Goal: Information Seeking & Learning: Learn about a topic

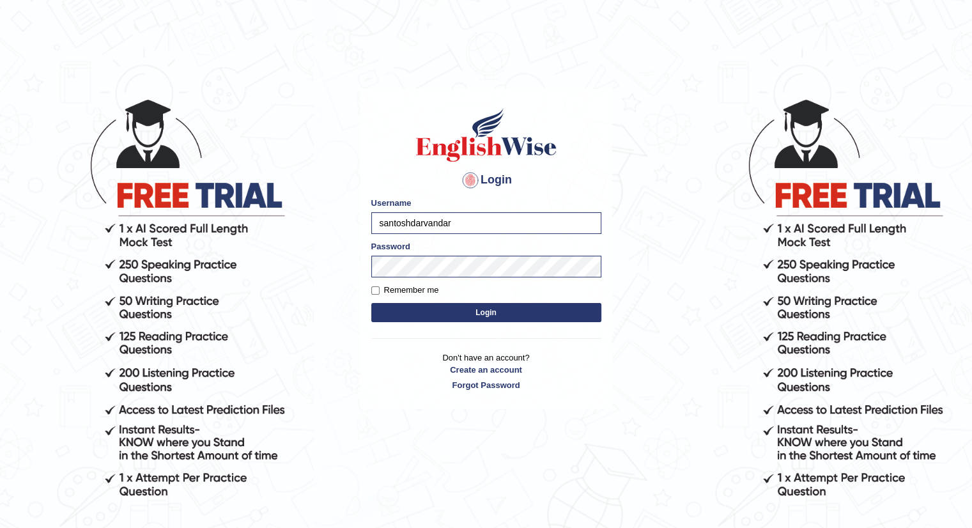
click at [409, 318] on button "Login" at bounding box center [486, 312] width 230 height 19
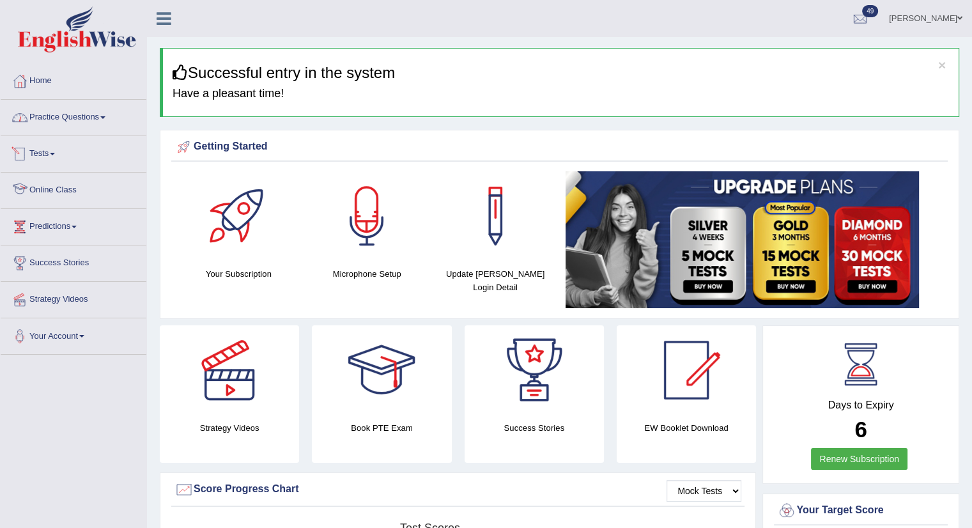
click at [36, 122] on link "Practice Questions" at bounding box center [74, 116] width 146 height 32
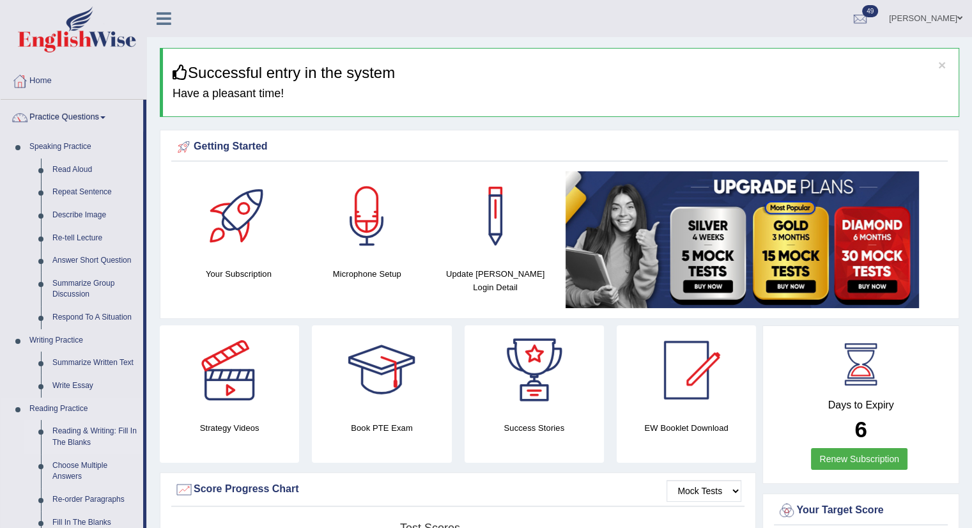
click at [88, 436] on link "Reading & Writing: Fill In The Blanks" at bounding box center [95, 437] width 97 height 34
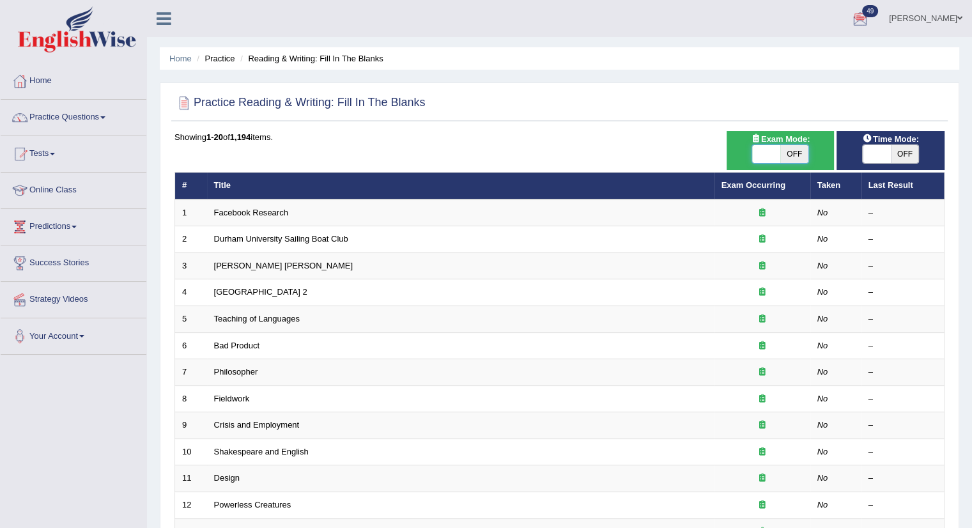
click at [777, 154] on span at bounding box center [766, 154] width 28 height 18
checkbox input "true"
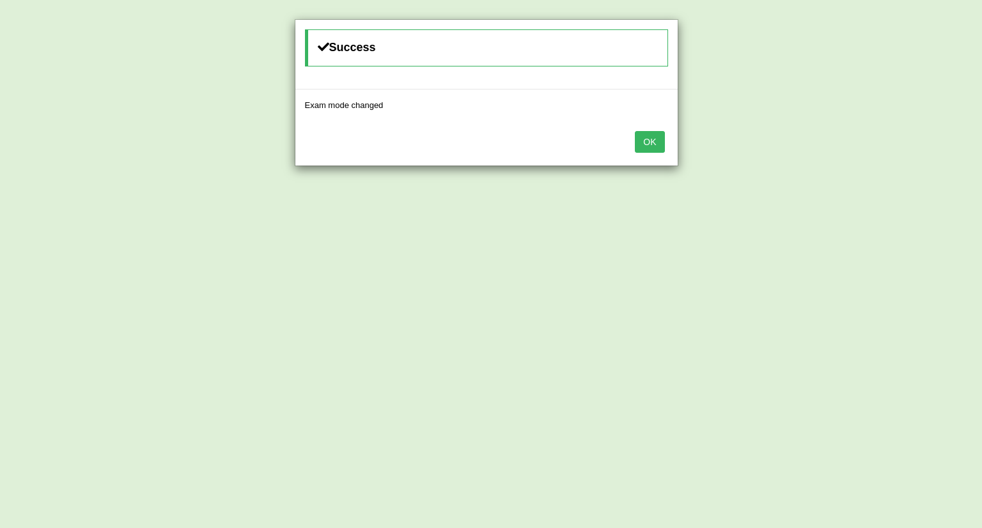
click at [641, 140] on button "OK" at bounding box center [649, 142] width 29 height 22
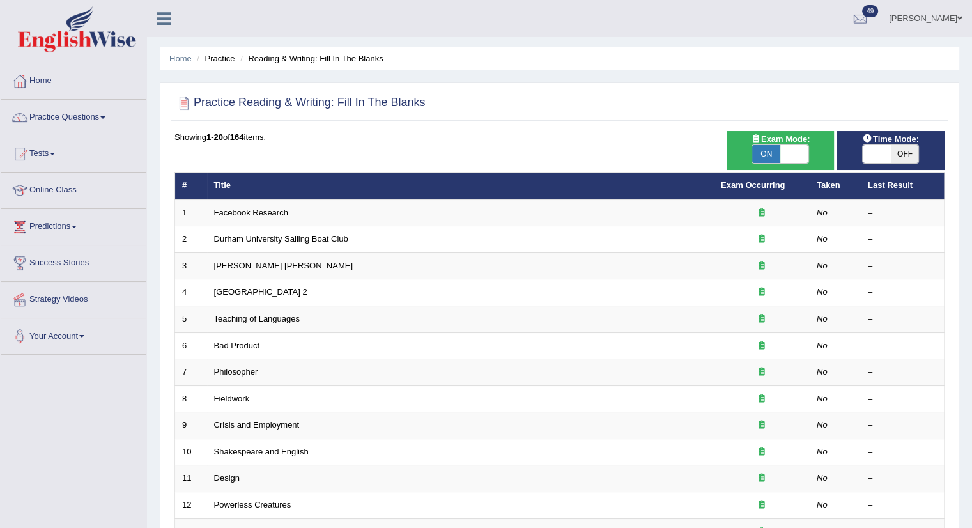
click at [855, 161] on div "ON OFF" at bounding box center [890, 153] width 95 height 19
click at [874, 157] on span at bounding box center [877, 154] width 28 height 18
checkbox input "true"
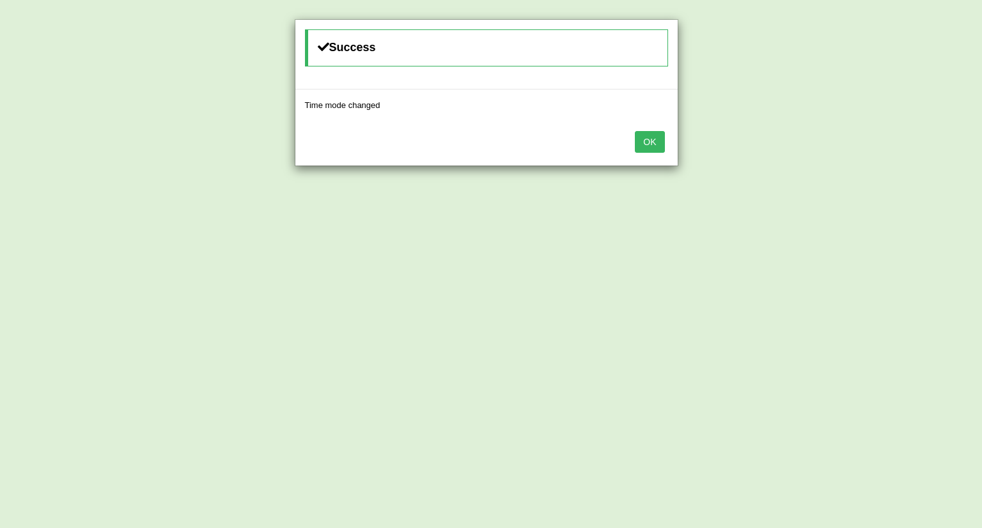
click at [662, 132] on button "OK" at bounding box center [649, 142] width 29 height 22
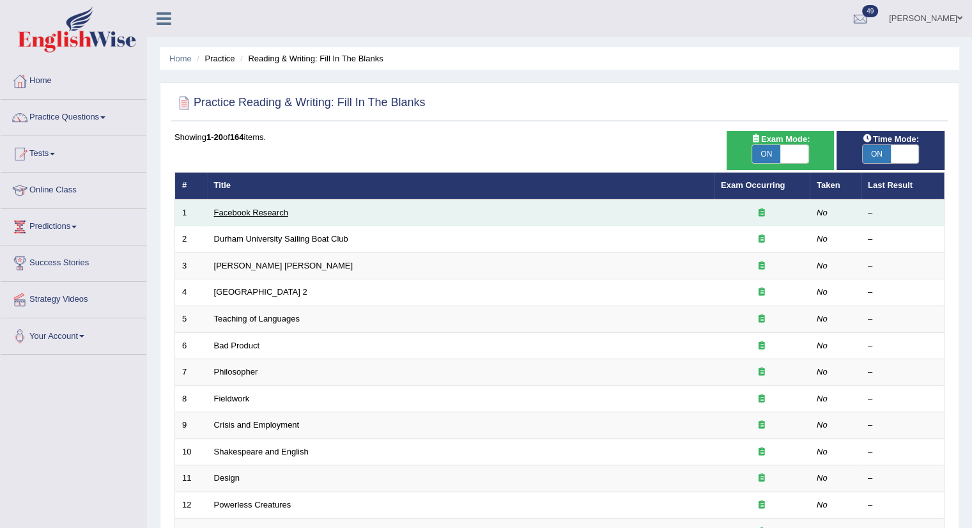
click at [258, 215] on link "Facebook Research" at bounding box center [251, 213] width 74 height 10
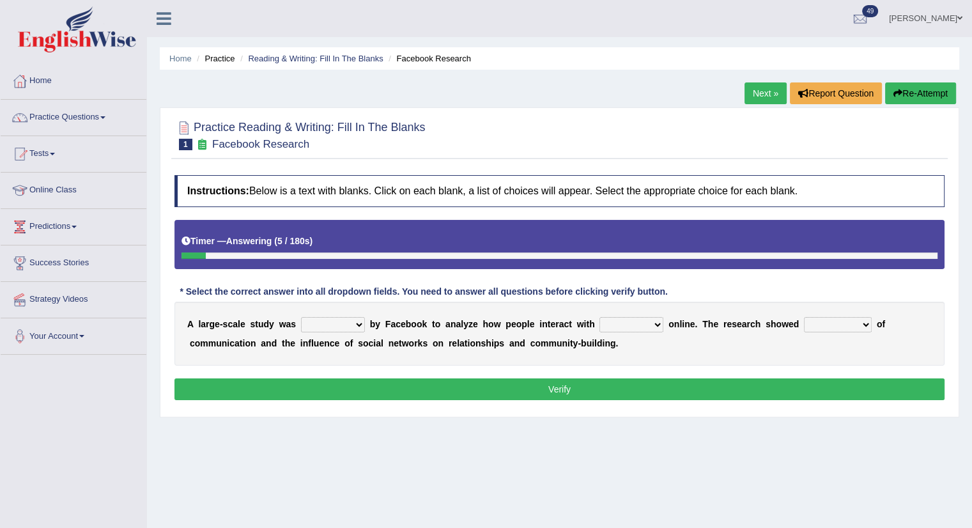
click at [334, 318] on select "surveyed had asked made" at bounding box center [333, 324] width 64 height 15
select select "made"
click at [301, 317] on select "surveyed had asked made" at bounding box center [333, 324] width 64 height 15
click at [615, 319] on select "together all each other another" at bounding box center [632, 324] width 64 height 15
select select "each other"
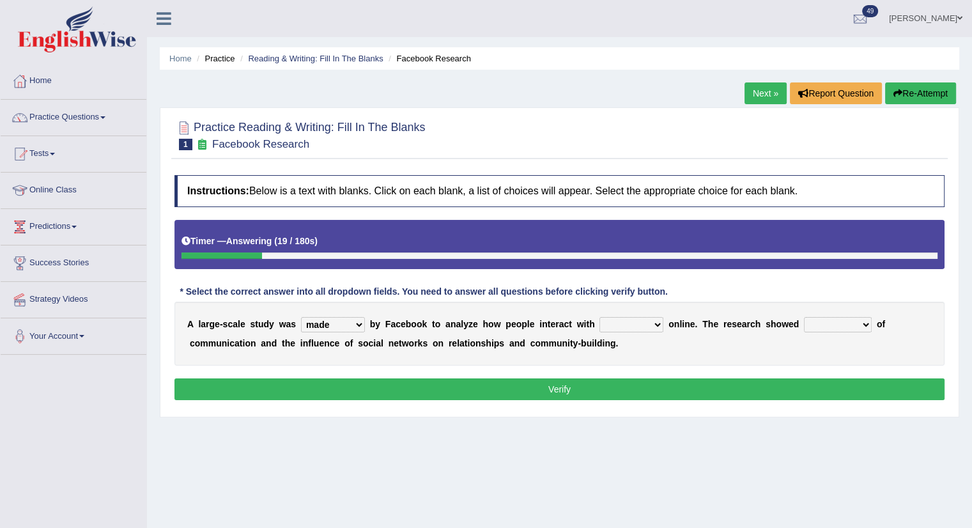
click at [600, 317] on select "together all each other another" at bounding box center [632, 324] width 64 height 15
click at [824, 317] on select "advantages standards fellowships patterns" at bounding box center [838, 324] width 68 height 15
select select "patterns"
click at [804, 317] on select "advantages standards fellowships patterns" at bounding box center [838, 324] width 68 height 15
click at [496, 391] on button "Verify" at bounding box center [559, 389] width 770 height 22
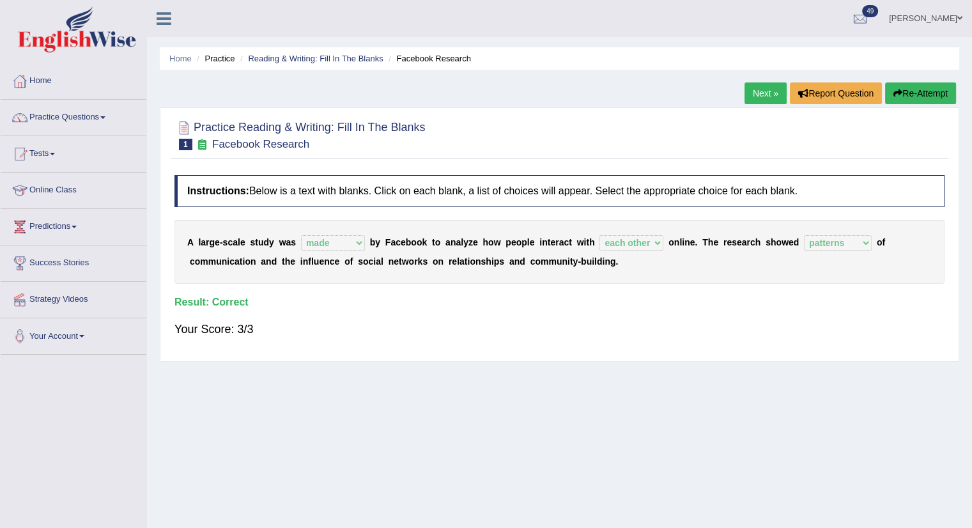
click at [761, 96] on link "Next »" at bounding box center [766, 93] width 42 height 22
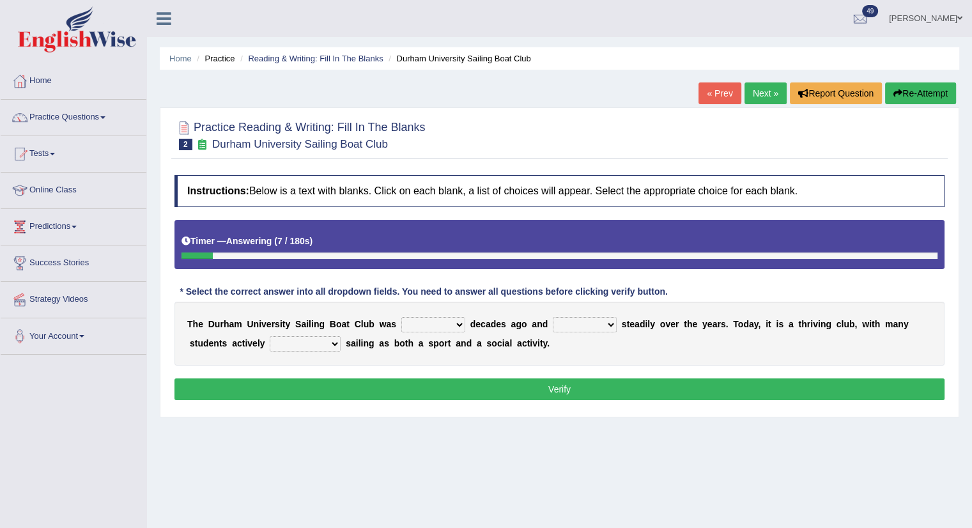
click at [428, 325] on select "found fund founded find" at bounding box center [433, 324] width 64 height 15
select select "found"
click at [401, 317] on select "found fund founded find" at bounding box center [433, 324] width 64 height 15
click at [570, 318] on select "grow growing has grown grown" at bounding box center [585, 324] width 64 height 15
select select "has grown"
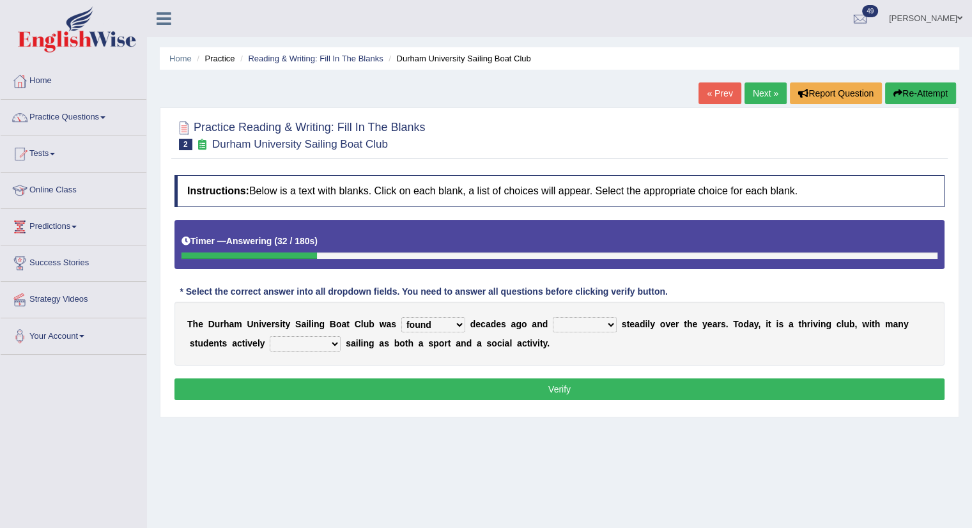
click at [553, 317] on select "grow growing has grown grown" at bounding box center [585, 324] width 64 height 15
click at [291, 340] on select "enjoy enjoyed are enjoying enjoying" at bounding box center [305, 343] width 71 height 15
select select "enjoying"
click at [270, 336] on select "enjoy enjoyed are enjoying enjoying" at bounding box center [305, 343] width 71 height 15
click at [497, 389] on button "Verify" at bounding box center [559, 389] width 770 height 22
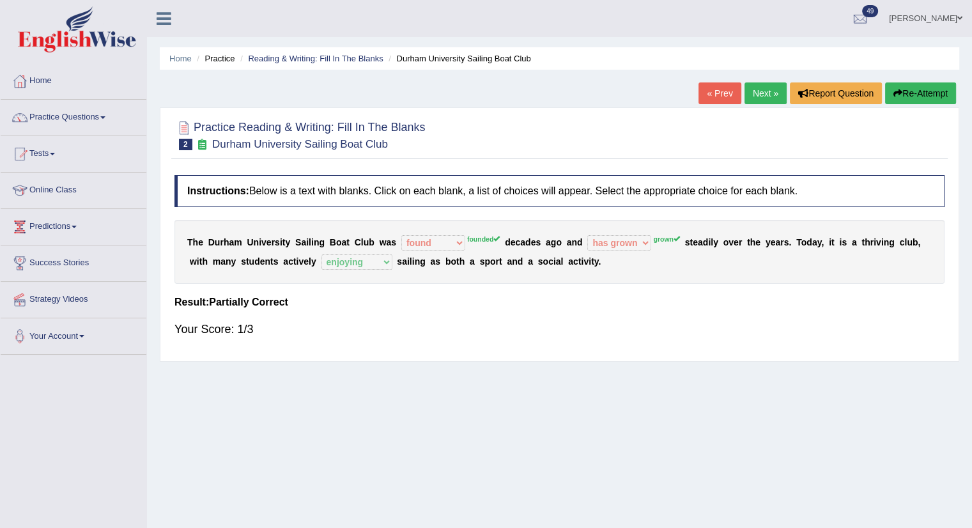
click link "Next »"
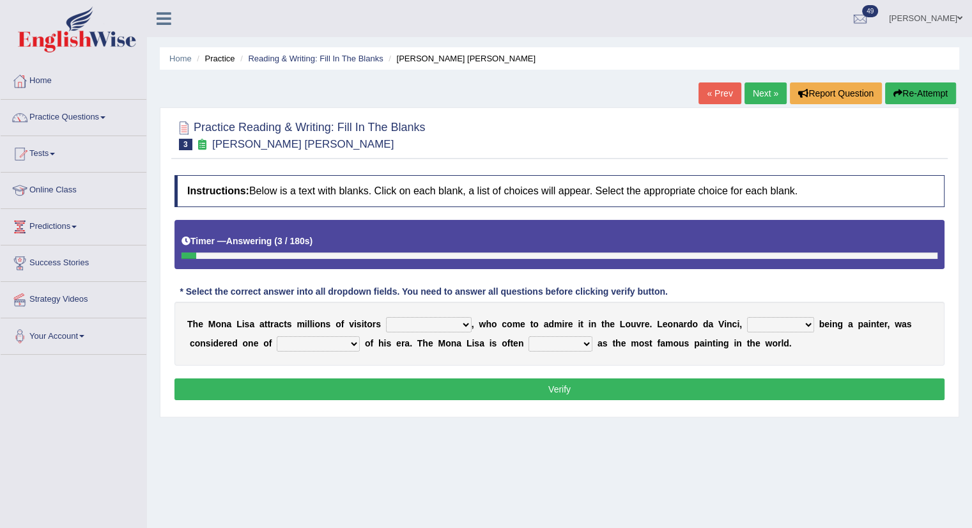
click at [454, 327] on select "around the year the all year all year round per year" at bounding box center [429, 324] width 86 height 15
select select "the all year"
click at [386, 317] on select "around the year the all year all year round per year" at bounding box center [429, 324] width 86 height 15
click at [759, 327] on select "rather than as much as as well as as long as" at bounding box center [780, 324] width 67 height 15
select select "rather than"
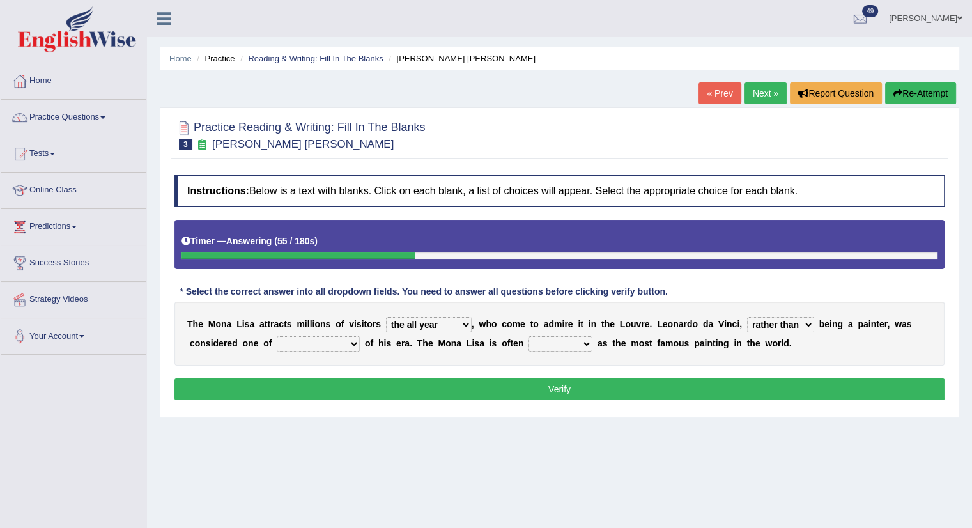
click at [747, 317] on select "rather than as much as as well as as long as" at bounding box center [780, 324] width 67 height 15
click at [324, 333] on div "T h e M o n a L i s a a t t r a c t s m i l l i o n s o f v i s i t o r s aroun…" at bounding box center [559, 334] width 770 height 64
click at [319, 346] on select "better artists artist the better artist the best artists" at bounding box center [318, 343] width 83 height 15
select select "the best artists"
click at [277, 336] on select "better artists artist the better artist the best artists" at bounding box center [318, 343] width 83 height 15
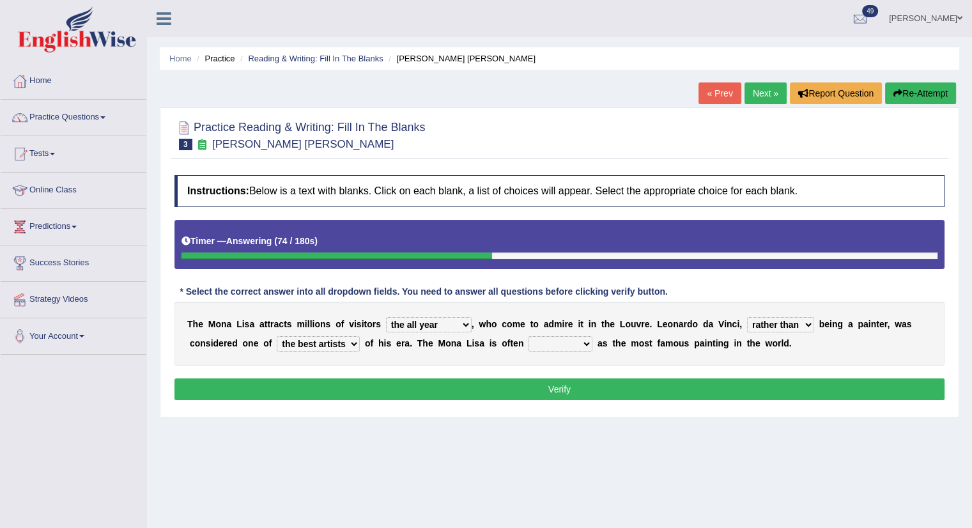
click at [553, 344] on select "classified suggested predicted described" at bounding box center [561, 343] width 64 height 15
select select "described"
click at [529, 336] on select "classified suggested predicted described" at bounding box center [561, 343] width 64 height 15
click at [436, 328] on select "around the year the all year all year round per year" at bounding box center [429, 324] width 86 height 15
select select "per year"
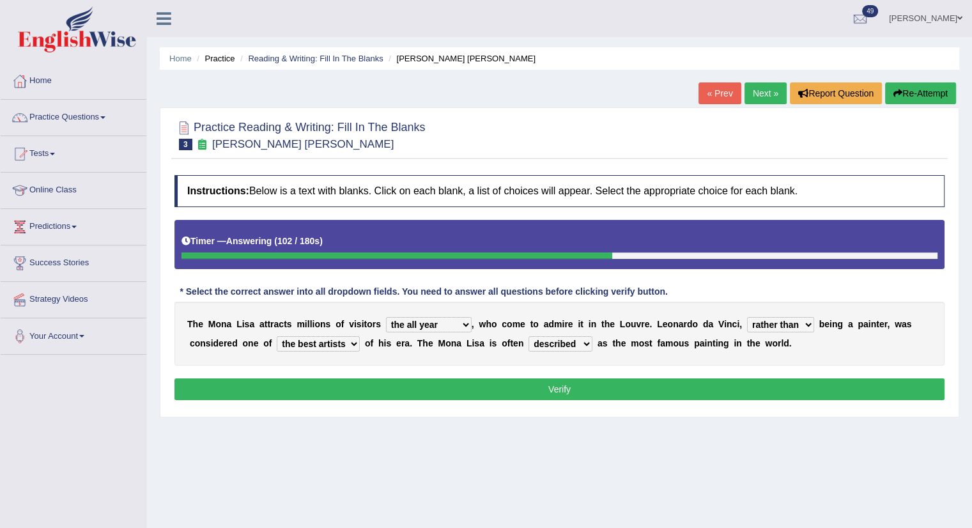
click at [386, 317] on select "around the year the all year all year round per year" at bounding box center [429, 324] width 86 height 15
click at [522, 378] on button "Verify" at bounding box center [559, 389] width 770 height 22
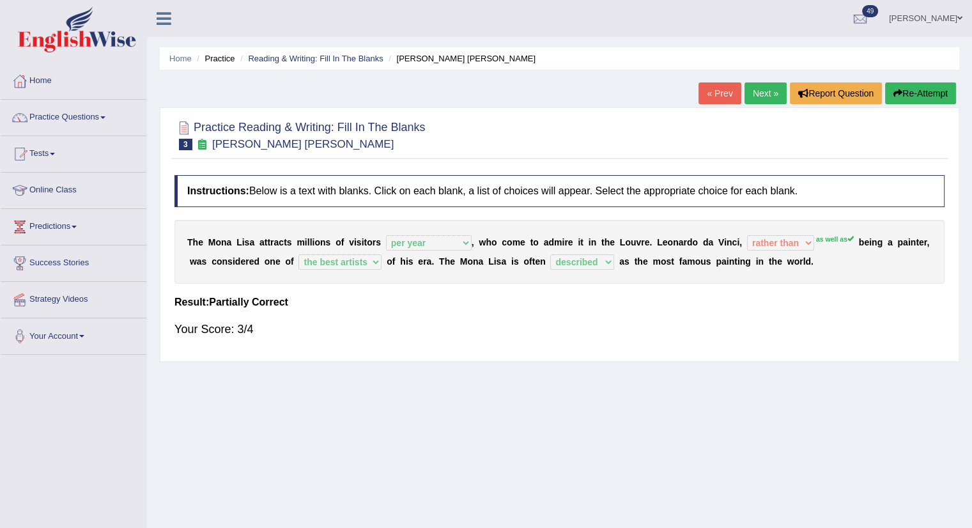
click at [823, 235] on sup "as well as" at bounding box center [835, 239] width 38 height 8
click at [767, 100] on link "Next »" at bounding box center [766, 93] width 42 height 22
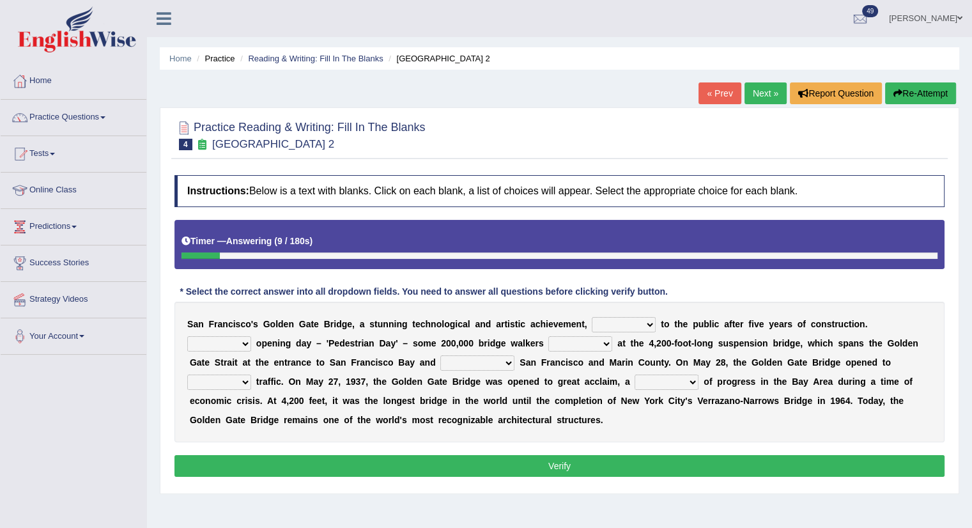
click at [614, 317] on select "opens closes appears equals" at bounding box center [624, 324] width 64 height 15
select select "opens"
click at [592, 317] on select "opens closes appears equals" at bounding box center [624, 324] width 64 height 15
click at [225, 343] on select "On During Since When" at bounding box center [219, 343] width 64 height 15
select select "On"
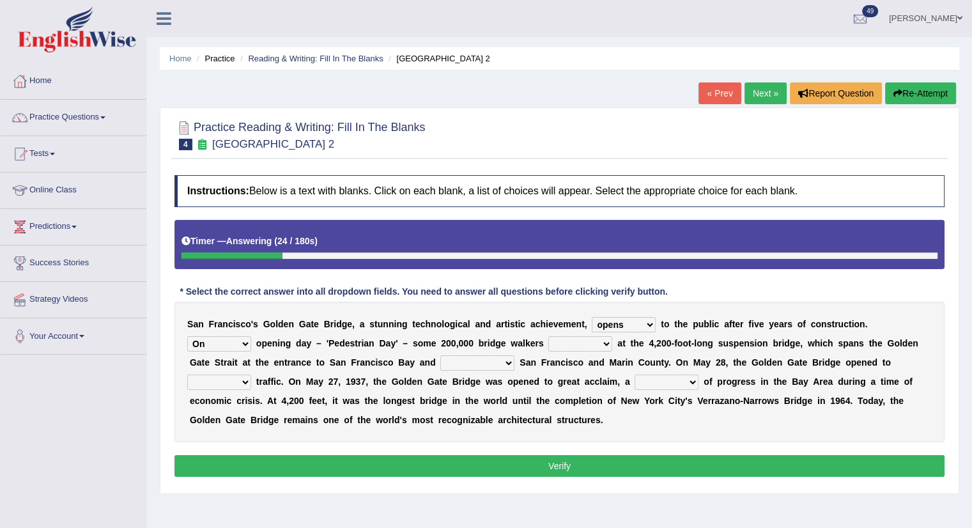
click at [187, 336] on select "On During Since When" at bounding box center [219, 343] width 64 height 15
click at [578, 344] on select "stationed looked marveled laughed" at bounding box center [580, 343] width 64 height 15
select select "looked"
click at [548, 336] on select "stationed looked marveled laughed" at bounding box center [580, 343] width 64 height 15
click at [458, 367] on select "separates connects channels differentiates" at bounding box center [477, 362] width 74 height 15
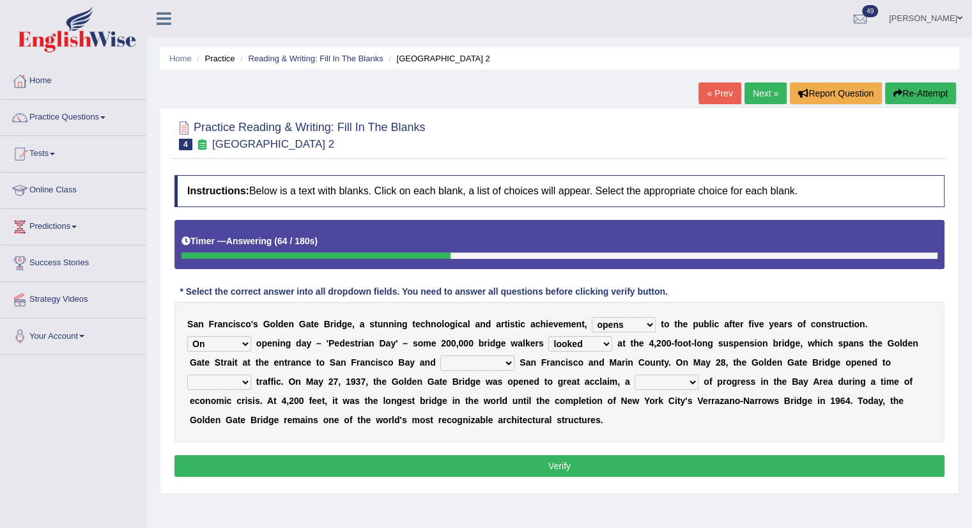
select select "connects"
click at [440, 355] on select "separates connects channels differentiates" at bounding box center [477, 362] width 74 height 15
click at [226, 380] on select "aquatic vehicular airborne watertight" at bounding box center [219, 382] width 64 height 15
select select "vehicular"
click at [187, 375] on select "aquatic vehicular airborne watertight" at bounding box center [219, 382] width 64 height 15
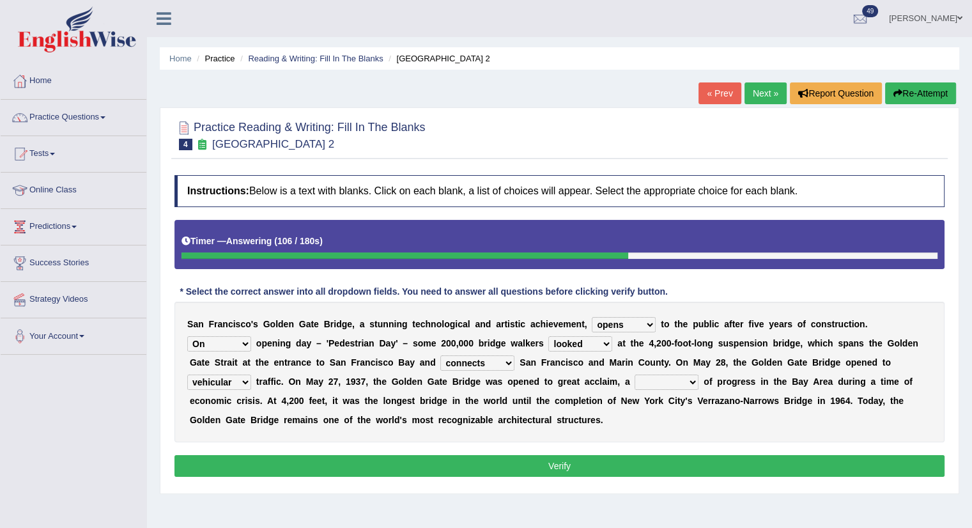
click at [657, 379] on select "denial symbol technique yield" at bounding box center [667, 382] width 64 height 15
select select "symbol"
click at [635, 375] on select "denial symbol technique yield" at bounding box center [667, 382] width 64 height 15
click at [579, 338] on select "stationed looked marveled laughed" at bounding box center [580, 343] width 64 height 15
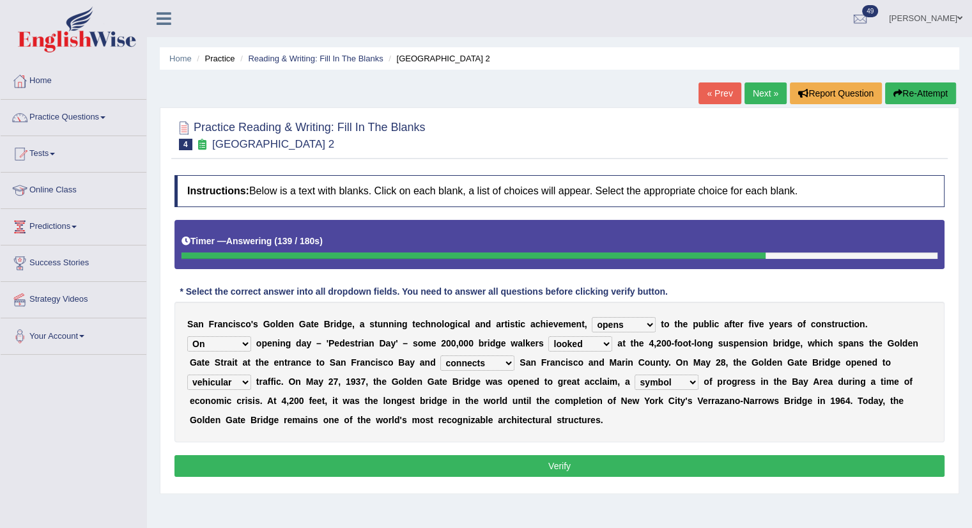
click at [464, 461] on button "Verify" at bounding box center [559, 466] width 770 height 22
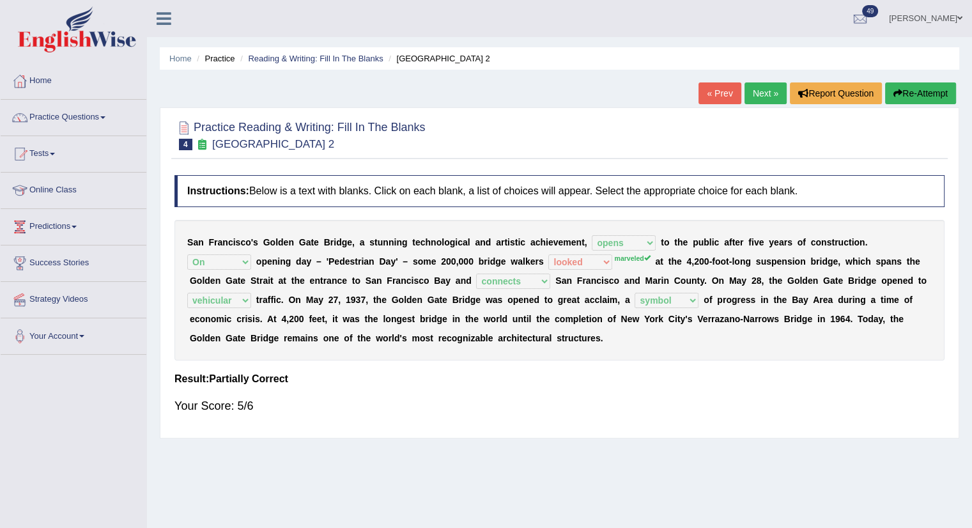
click at [619, 259] on sup "marveled" at bounding box center [632, 258] width 36 height 8
click at [770, 91] on link "Next »" at bounding box center [766, 93] width 42 height 22
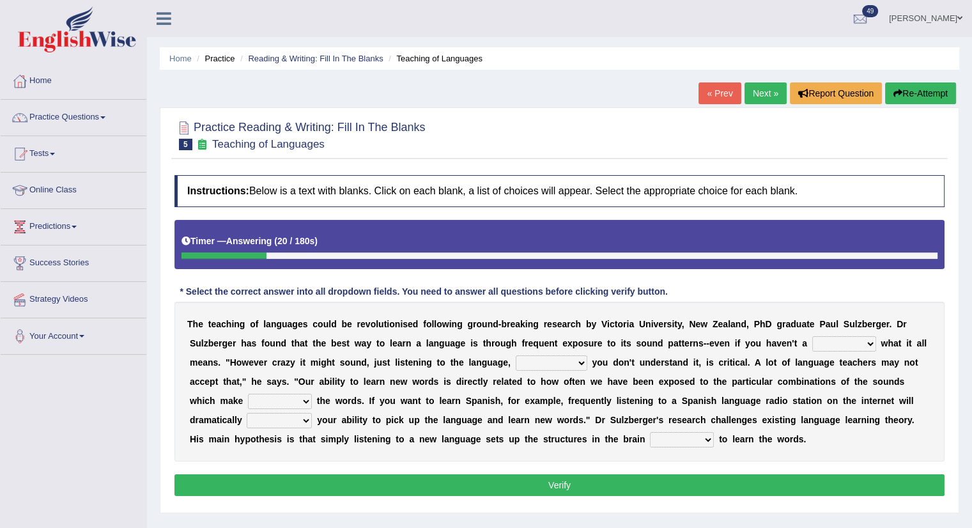
click at [849, 336] on select "dew claw clue due" at bounding box center [844, 343] width 64 height 15
select select "clue"
click at [812, 336] on select "dew claw clue due" at bounding box center [844, 343] width 64 height 15
click at [537, 362] on select "but also all together even though if so" at bounding box center [552, 362] width 72 height 15
select select "even though"
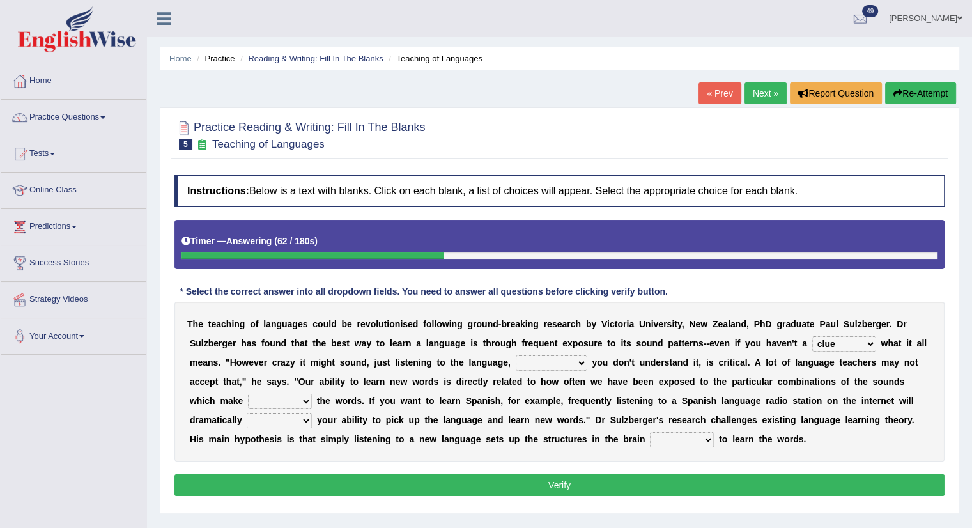
click at [516, 355] on select "but also all together even though if so" at bounding box center [552, 362] width 72 height 15
click at [258, 405] on select "down up of on" at bounding box center [280, 401] width 64 height 15
select select "up"
click at [248, 394] on select "down up of on" at bounding box center [280, 401] width 64 height 15
click at [254, 420] on select "evaluate exaggerate describe boost" at bounding box center [279, 420] width 65 height 15
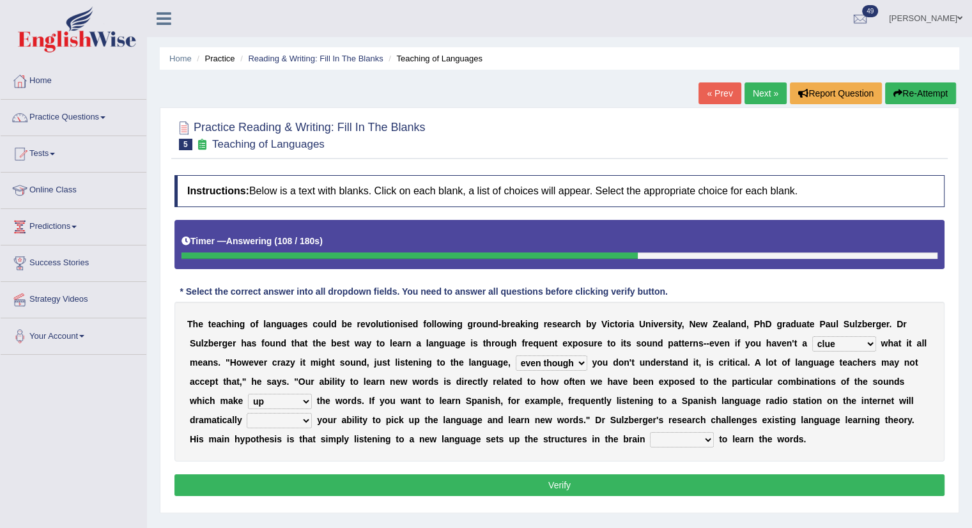
select select "boost"
click at [247, 413] on select "evaluate exaggerate describe boost" at bounding box center [279, 420] width 65 height 15
click at [669, 435] on select "requiring required directed to require" at bounding box center [682, 439] width 64 height 15
select select "required"
click at [650, 432] on select "requiring required directed to require" at bounding box center [682, 439] width 64 height 15
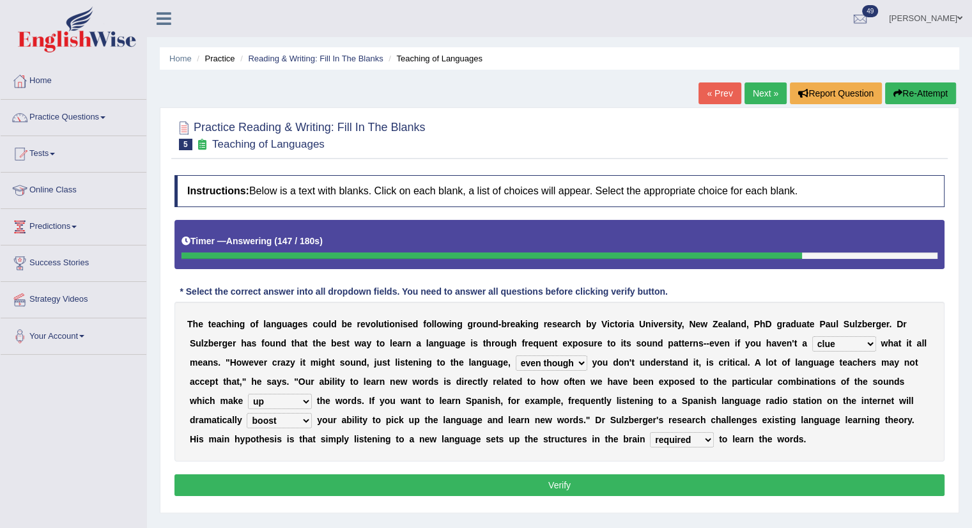
click at [456, 486] on button "Verify" at bounding box center [559, 485] width 770 height 22
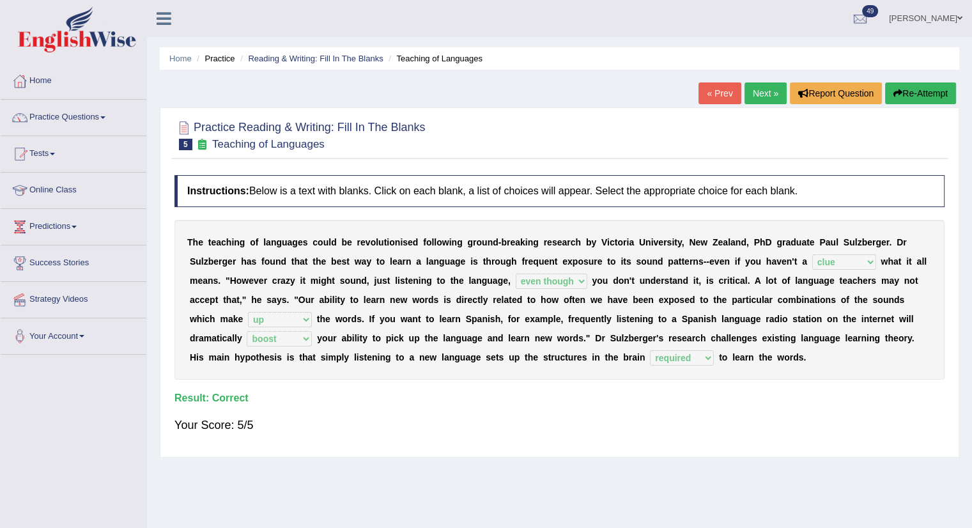
click at [755, 96] on link "Next »" at bounding box center [766, 93] width 42 height 22
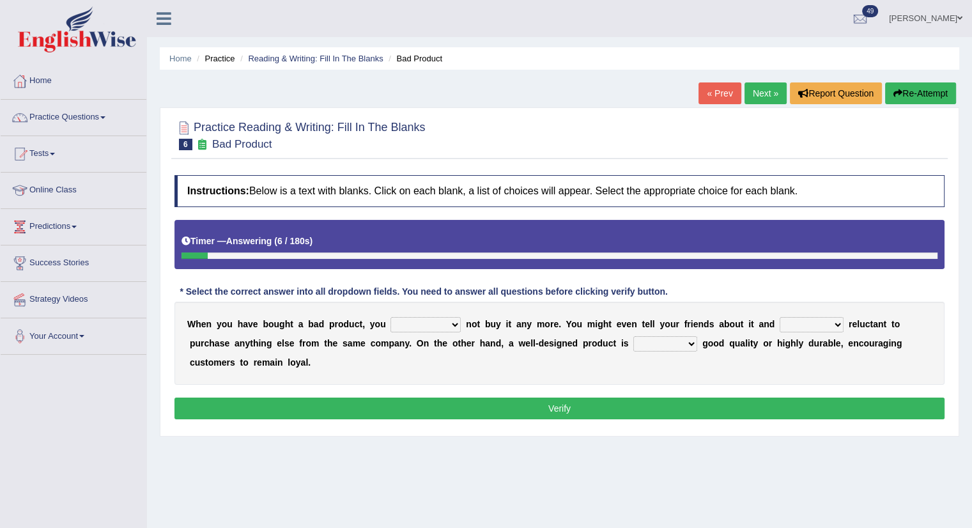
click at [428, 333] on div "W h e n y o u h a v e b o u g h t a b a d p r o d u c t , y o u would have shou…" at bounding box center [559, 343] width 770 height 83
click at [431, 323] on select "would have should have should" at bounding box center [426, 324] width 70 height 15
select select "would"
click at [391, 317] on select "would have should have should" at bounding box center [426, 324] width 70 height 15
click at [800, 325] on select "is are be being" at bounding box center [812, 324] width 64 height 15
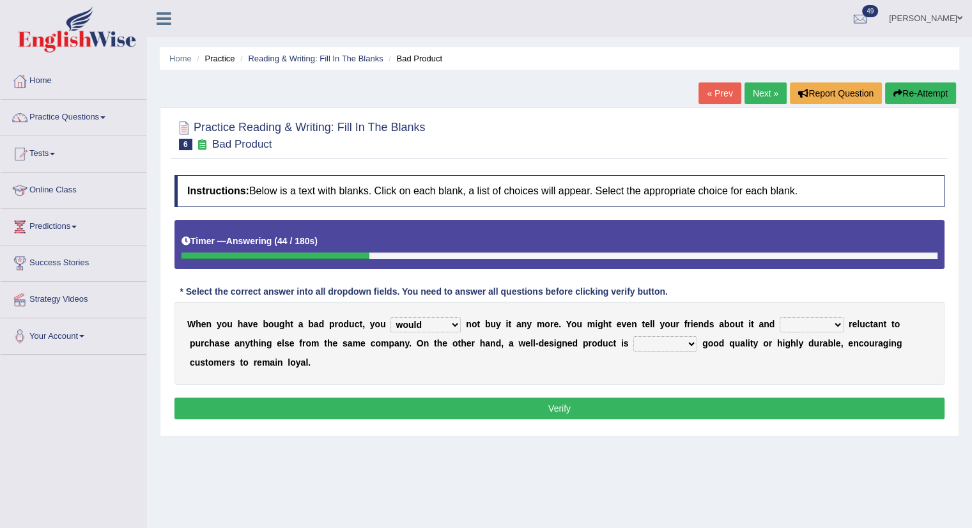
select select "be"
click at [780, 317] on select "is are be being" at bounding box center [812, 324] width 64 height 15
click at [655, 345] on select "both also neither either" at bounding box center [665, 343] width 64 height 15
select select "either"
click at [633, 336] on select "both also neither either" at bounding box center [665, 343] width 64 height 15
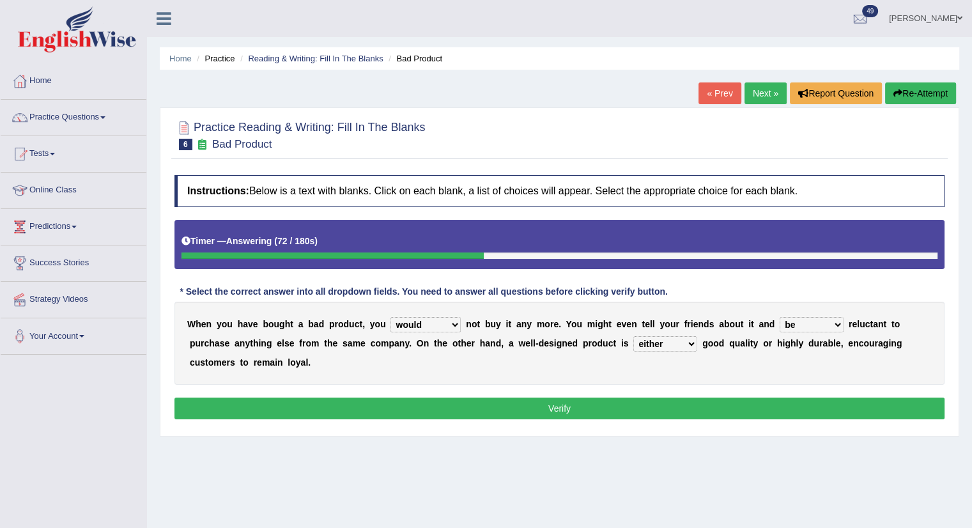
click at [537, 406] on button "Verify" at bounding box center [559, 409] width 770 height 22
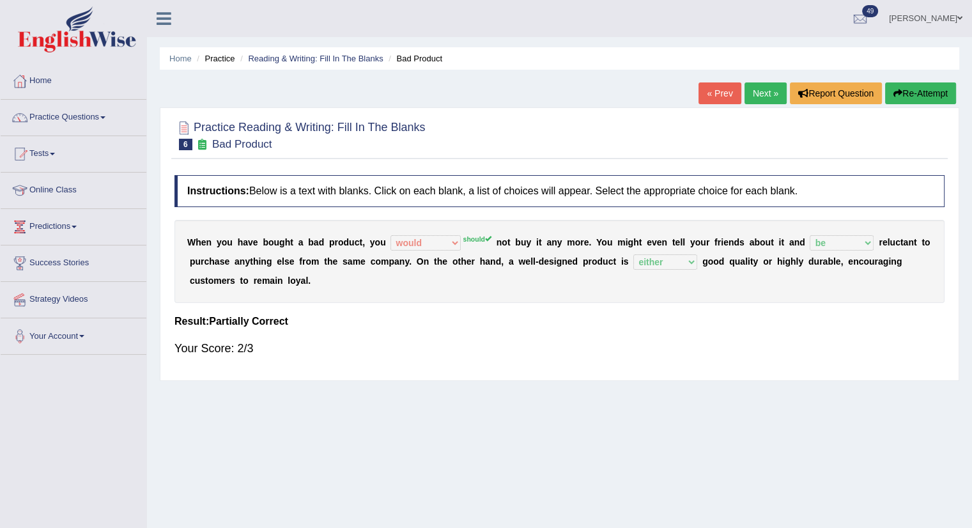
click at [770, 89] on link "Next »" at bounding box center [766, 93] width 42 height 22
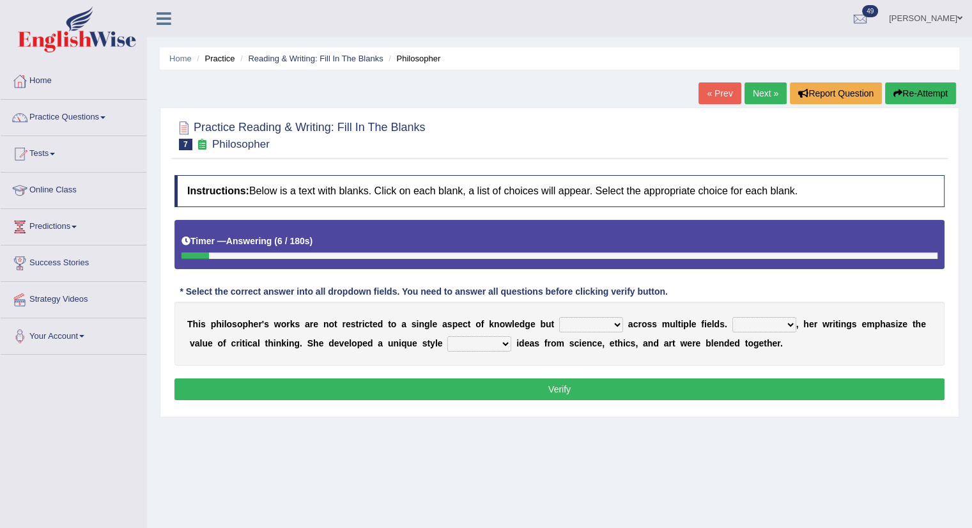
click at [601, 326] on select "constrain contain assemble extend" at bounding box center [591, 324] width 64 height 15
select select "extend"
click at [559, 317] on select "constrain contain assemble extend" at bounding box center [591, 324] width 64 height 15
click at [757, 318] on select "Rather So Moreover Likely" at bounding box center [764, 324] width 64 height 15
select select "Moreover"
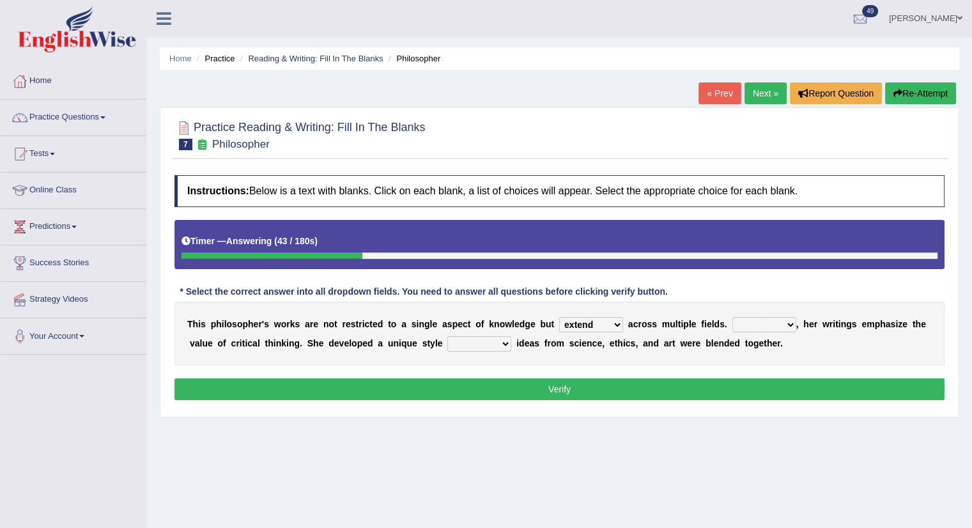
click at [732, 317] on select "Rather So Moreover Likely" at bounding box center [764, 324] width 64 height 15
click at [476, 338] on select "in that that which in which" at bounding box center [479, 343] width 64 height 15
select select "in which"
click at [447, 336] on select "in that that which in which" at bounding box center [479, 343] width 64 height 15
click at [521, 384] on button "Verify" at bounding box center [559, 389] width 770 height 22
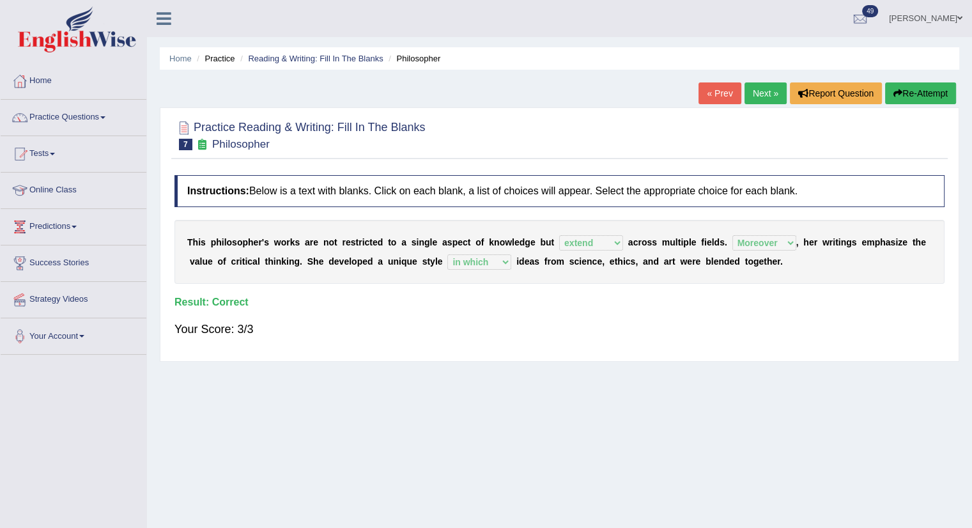
click at [752, 93] on link "Next »" at bounding box center [766, 93] width 42 height 22
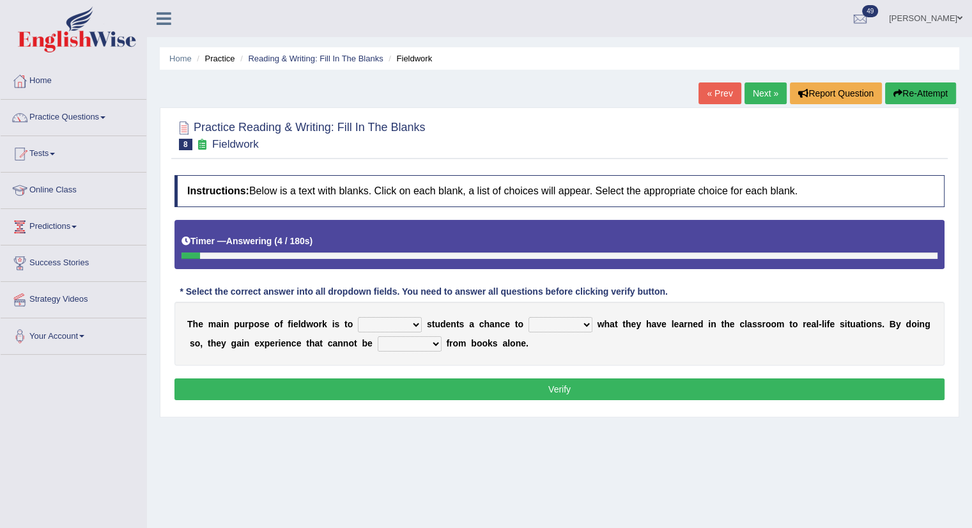
click at [381, 321] on select "resemble stow rave offer" at bounding box center [390, 324] width 64 height 15
select select "offer"
click at [358, 317] on select "resemble stow rave offer" at bounding box center [390, 324] width 64 height 15
click at [573, 319] on select "compare align apply dismount" at bounding box center [561, 324] width 64 height 15
select select "align"
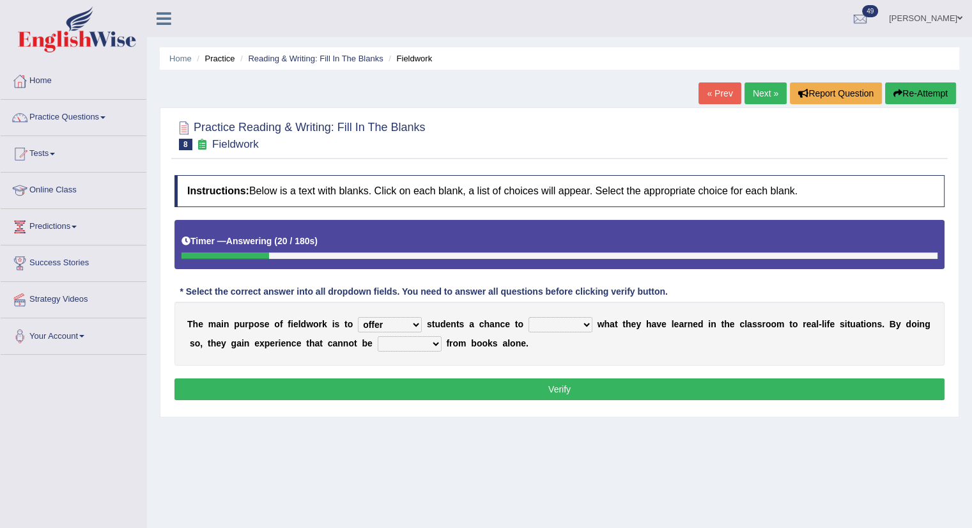
click at [529, 317] on select "compare align apply dismount" at bounding box center [561, 324] width 64 height 15
click at [401, 343] on select "originated prepared obtained touted" at bounding box center [410, 343] width 64 height 15
select select "obtained"
click at [378, 336] on select "originated prepared obtained touted" at bounding box center [410, 343] width 64 height 15
click at [450, 387] on button "Verify" at bounding box center [559, 389] width 770 height 22
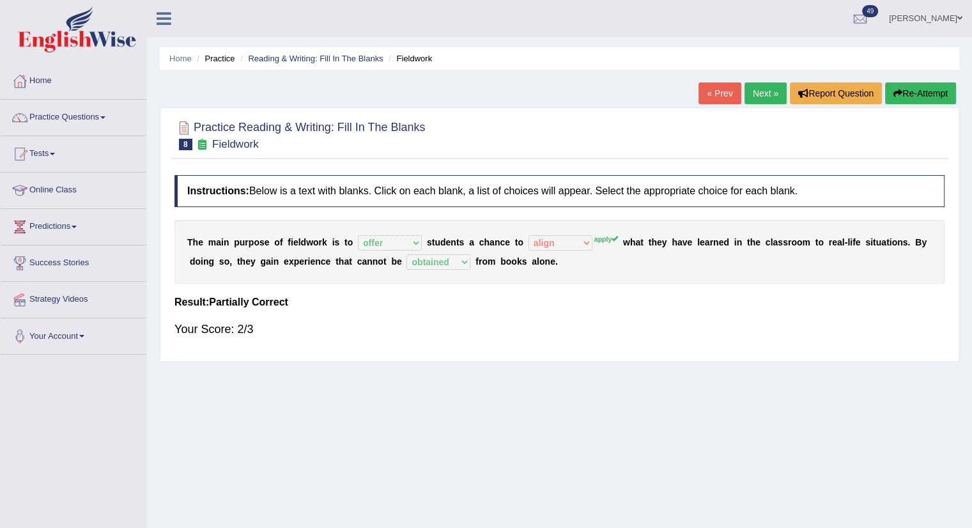
click at [752, 94] on link "Next »" at bounding box center [766, 93] width 42 height 22
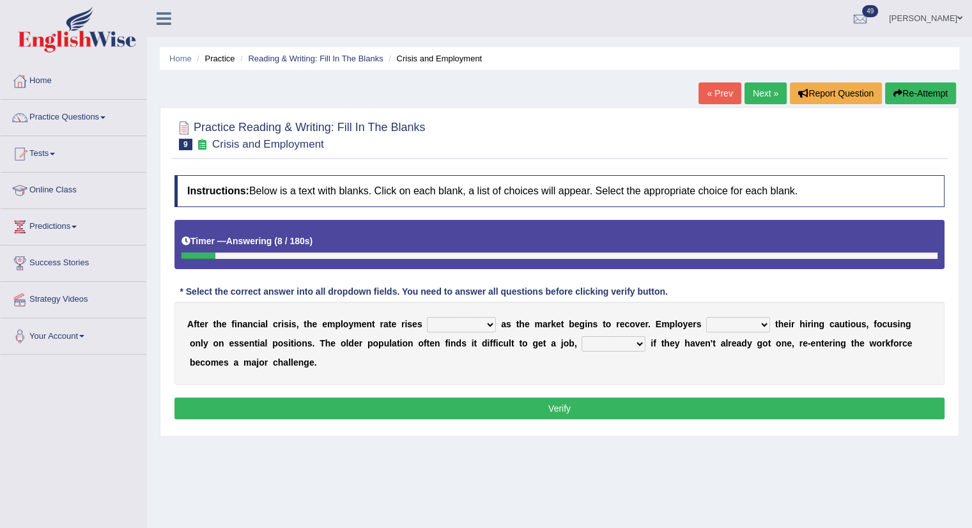
click at [463, 317] on select "normally conversely strenuously sharply" at bounding box center [461, 324] width 69 height 15
select select "sharply"
click at [427, 317] on select "normally conversely strenuously sharply" at bounding box center [461, 324] width 69 height 15
click at [447, 325] on select "normally conversely strenuously sharply" at bounding box center [461, 324] width 69 height 15
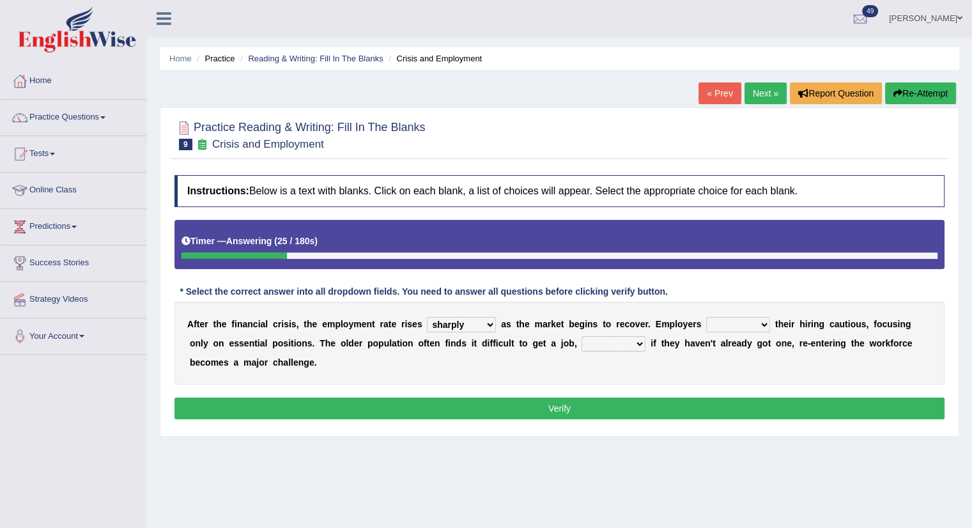
click at [754, 323] on select "keeping kept keep are kept" at bounding box center [738, 324] width 64 height 15
select select "keep"
click at [706, 317] on select "keeping kept keep are kept" at bounding box center [738, 324] width 64 height 15
click at [462, 328] on select "normally conversely strenuously sharply" at bounding box center [461, 324] width 69 height 15
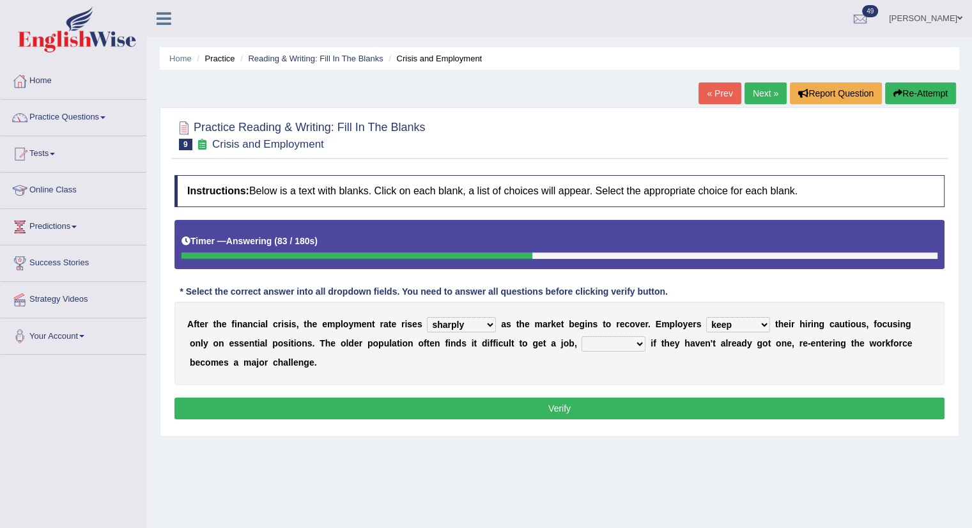
click at [631, 346] on select "although while then because" at bounding box center [614, 343] width 64 height 15
select select "because"
click at [582, 336] on select "although while then because" at bounding box center [614, 343] width 64 height 15
click at [522, 400] on button "Verify" at bounding box center [559, 409] width 770 height 22
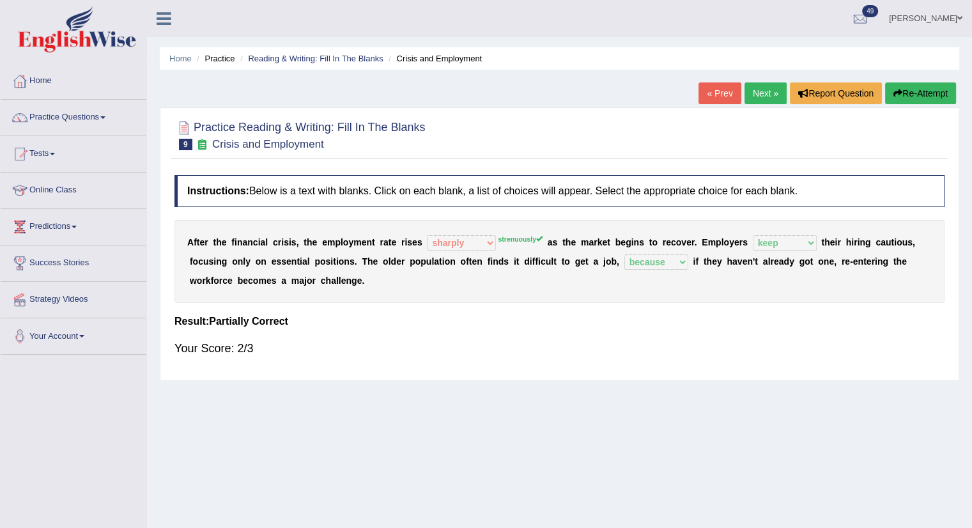
click at [513, 235] on sup "strenuously" at bounding box center [520, 239] width 45 height 8
click at [752, 90] on link "Next »" at bounding box center [766, 93] width 42 height 22
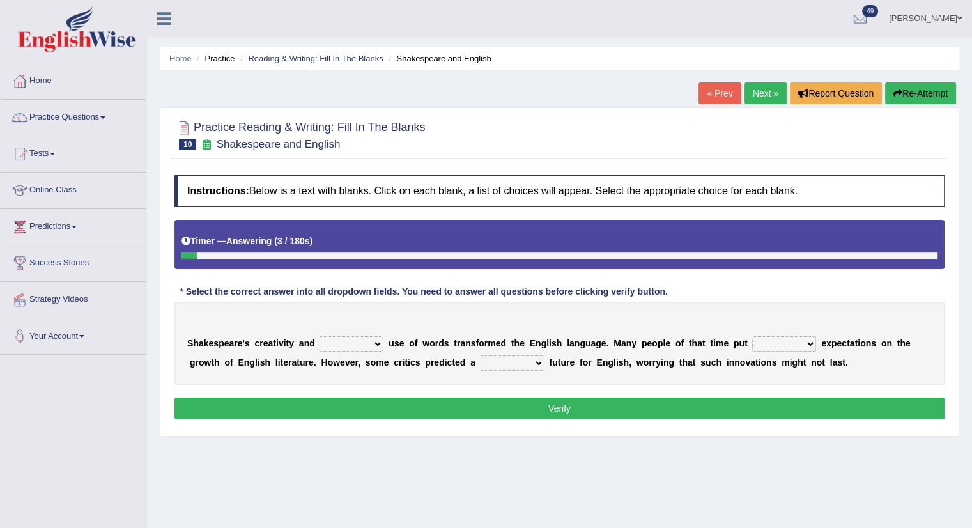
click at [323, 342] on select "idealized intensive fancied inventive" at bounding box center [352, 343] width 64 height 15
select select "intensive"
click at [320, 336] on select "idealized intensive fancied inventive" at bounding box center [352, 343] width 64 height 15
click at [343, 334] on div "S h a k e s p e a r e ' s c r e a t i v i t y a n d idealized intensive fancied…" at bounding box center [559, 343] width 770 height 83
click at [343, 343] on select "idealized intensive fancied inventive" at bounding box center [352, 343] width 64 height 15
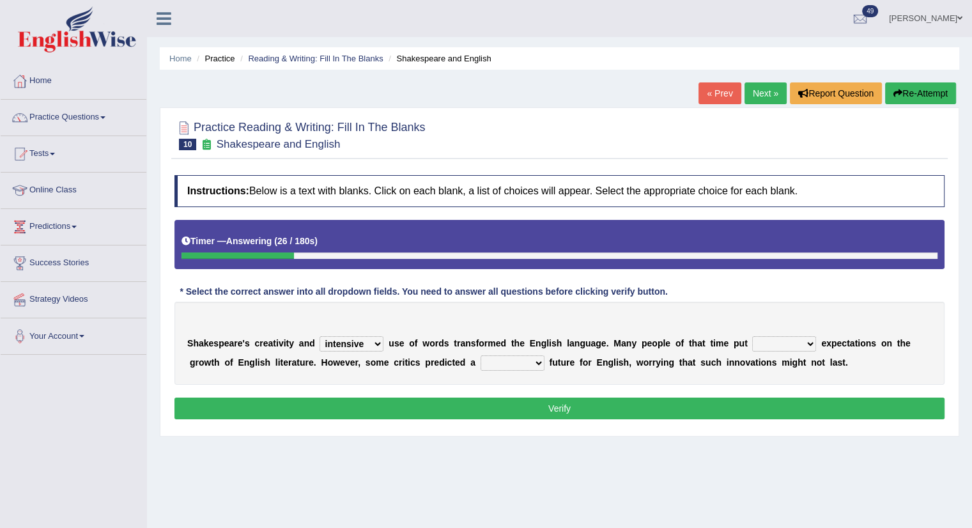
click at [343, 343] on select "idealized intensive fancied inventive" at bounding box center [352, 343] width 64 height 15
click at [767, 339] on select "wide much high more" at bounding box center [784, 343] width 64 height 15
select select "more"
click at [752, 336] on select "wide much high more" at bounding box center [784, 343] width 64 height 15
click at [499, 364] on select "monetary promising irresistible daunting" at bounding box center [513, 362] width 64 height 15
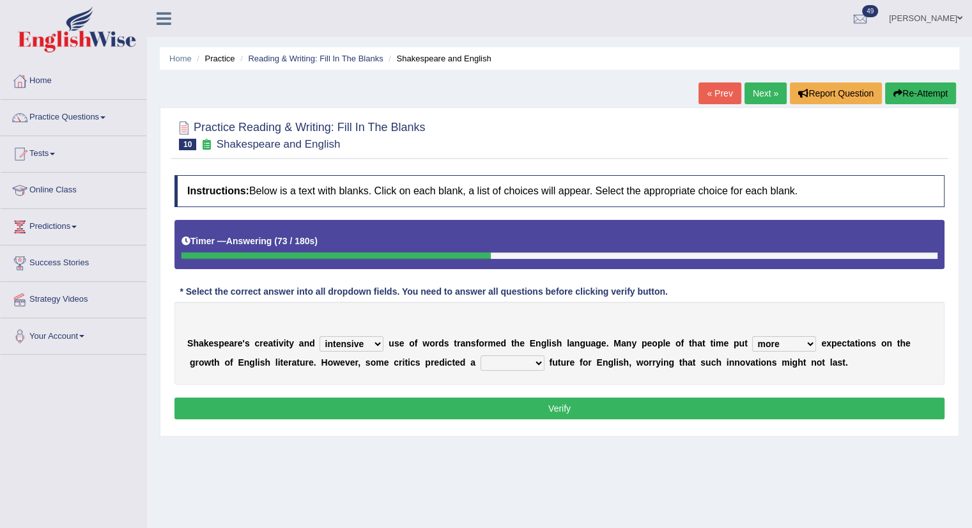
select select "monetary"
click at [481, 355] on select "monetary promising irresistible daunting" at bounding box center [513, 362] width 64 height 15
click at [435, 399] on button "Verify" at bounding box center [559, 409] width 770 height 22
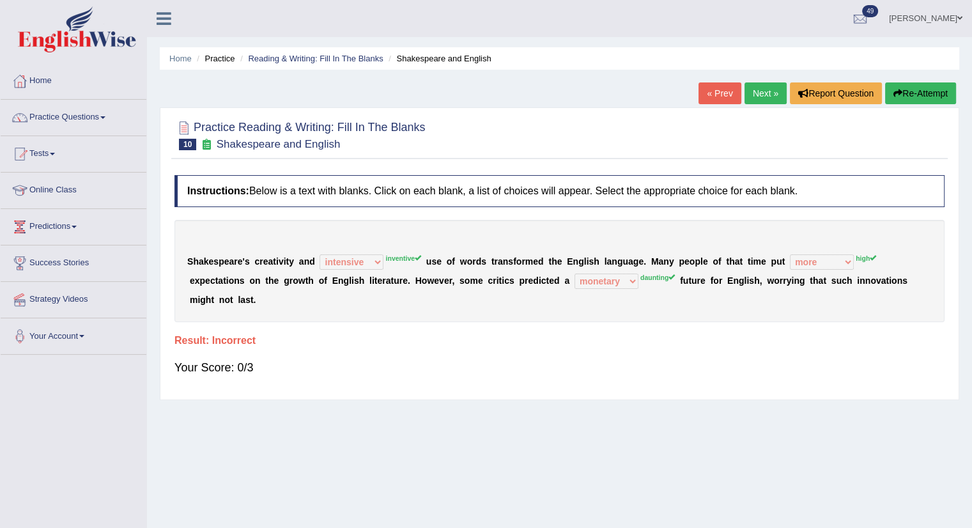
click at [396, 254] on sup "inventive" at bounding box center [403, 258] width 36 height 8
click at [766, 91] on link "Next »" at bounding box center [766, 93] width 42 height 22
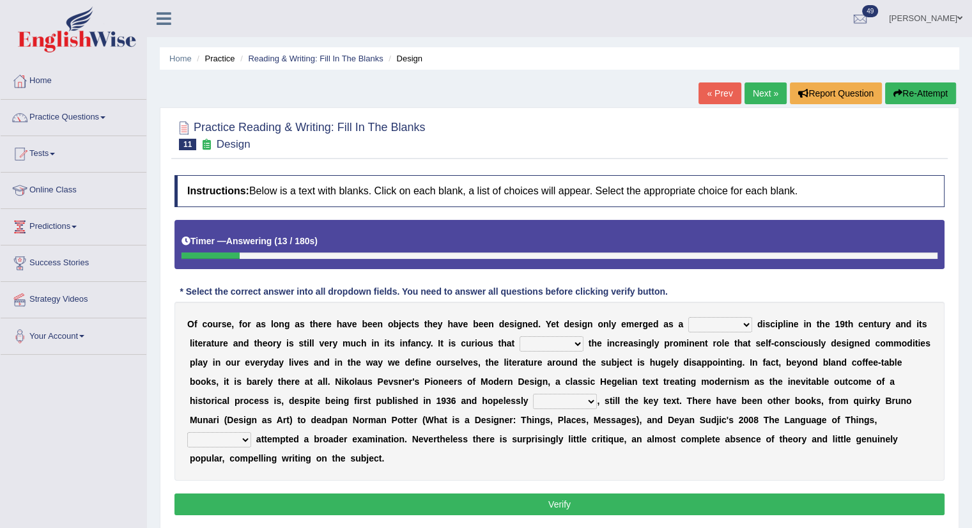
click at [708, 321] on select "bilateral ubiquitous foremost dedicated" at bounding box center [720, 324] width 64 height 15
select select "bilateral"
click at [688, 317] on select "bilateral ubiquitous foremost dedicated" at bounding box center [720, 324] width 64 height 15
click at [539, 345] on select "since despite within through" at bounding box center [552, 343] width 64 height 15
select select "since"
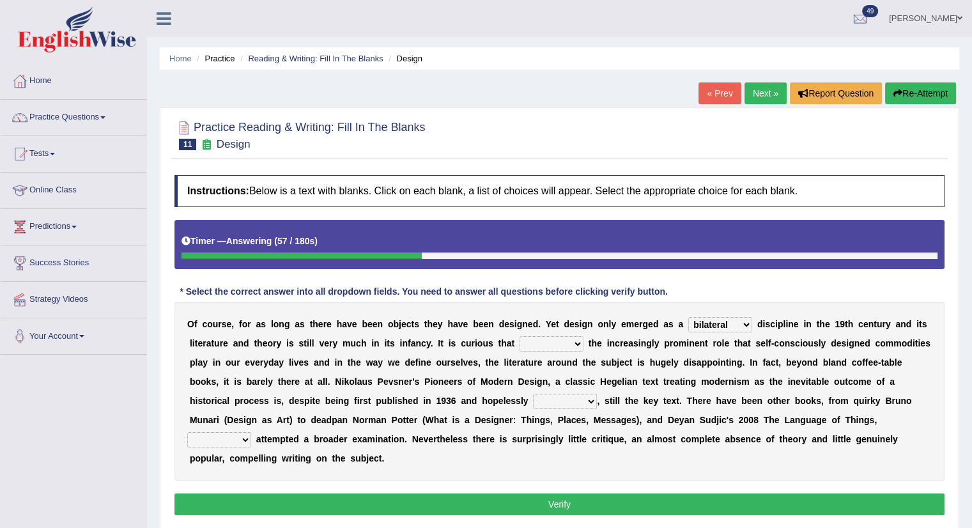
click at [520, 336] on select "since despite within through" at bounding box center [552, 343] width 64 height 15
click at [545, 384] on b "n" at bounding box center [546, 381] width 6 height 10
click at [568, 402] on select "dates dating date dated" at bounding box center [565, 401] width 64 height 15
select select "dating"
click at [533, 394] on select "dates dating date dated" at bounding box center [565, 401] width 64 height 15
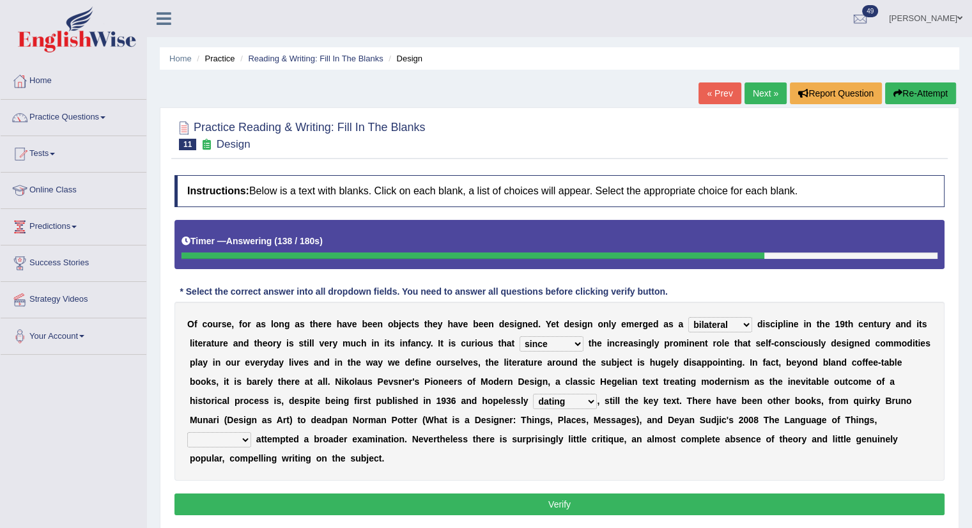
click at [226, 442] on select "which then however as" at bounding box center [219, 439] width 64 height 15
select select "which"
click at [187, 432] on select "which then however as" at bounding box center [219, 439] width 64 height 15
click at [446, 506] on button "Verify" at bounding box center [559, 504] width 770 height 22
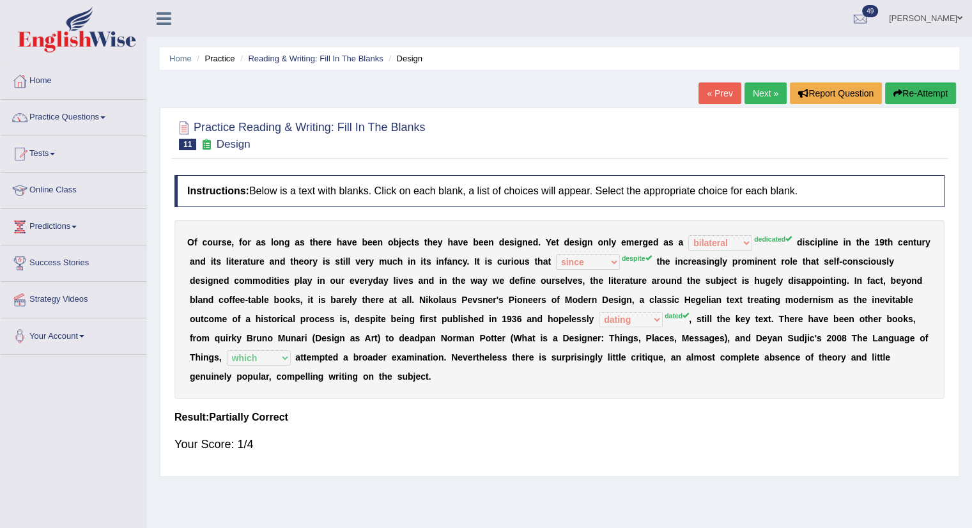
click at [757, 89] on link "Next »" at bounding box center [766, 93] width 42 height 22
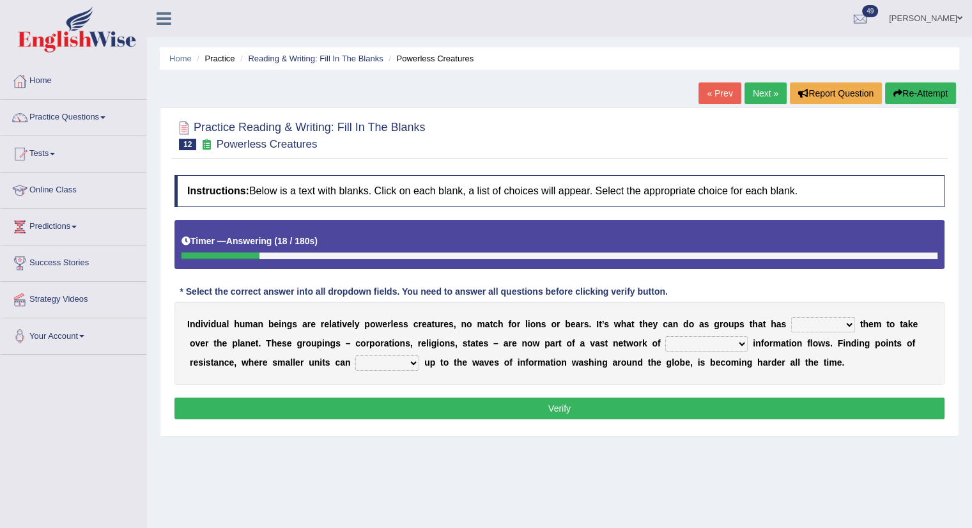
click at [821, 320] on select "enabled contended embodied conjured" at bounding box center [823, 324] width 64 height 15
select select "enabled"
click at [791, 317] on select "enabled contended embodied conjured" at bounding box center [823, 324] width 64 height 15
click at [681, 346] on select "interconnected overlapping fastened exploited" at bounding box center [706, 343] width 82 height 15
select select "interconnected"
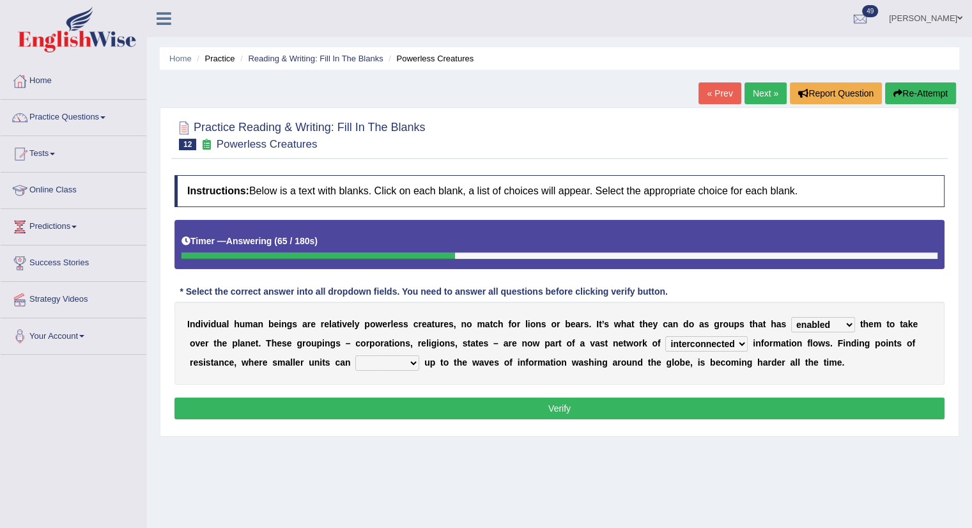
click at [665, 336] on select "interconnected overlapping fastened exploited" at bounding box center [706, 343] width 82 height 15
click at [384, 366] on select "stand raise hail pump" at bounding box center [387, 362] width 64 height 15
click at [355, 355] on select "stand raise hail pump" at bounding box center [387, 362] width 64 height 15
click at [371, 367] on select "stand raise hail pump" at bounding box center [387, 362] width 64 height 15
select select "raise"
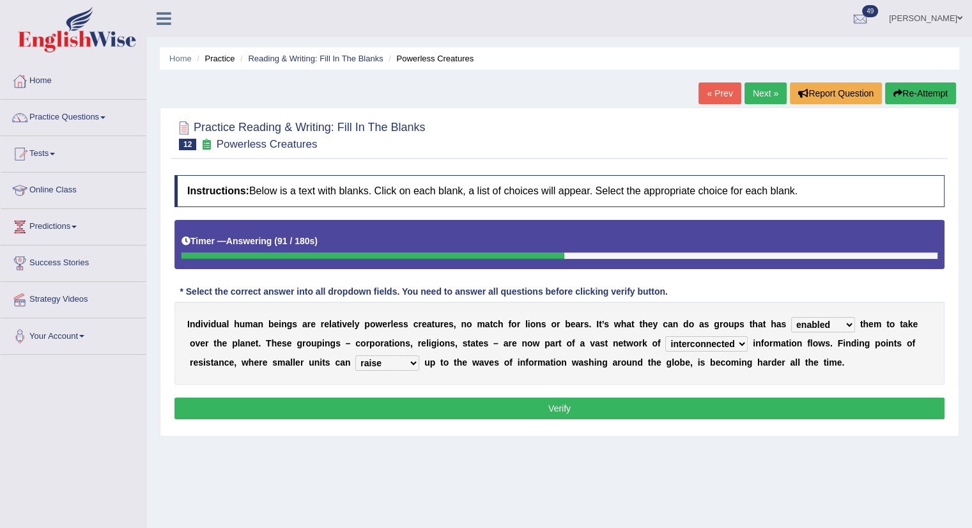
click at [355, 355] on select "stand raise hail pump" at bounding box center [387, 362] width 64 height 15
click at [391, 411] on button "Verify" at bounding box center [559, 409] width 770 height 22
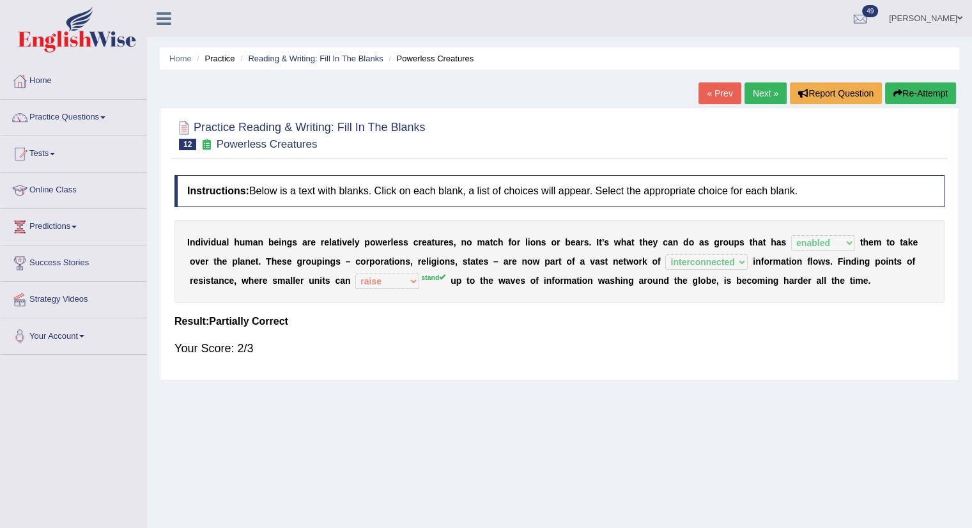
click at [757, 96] on link "Next »" at bounding box center [766, 93] width 42 height 22
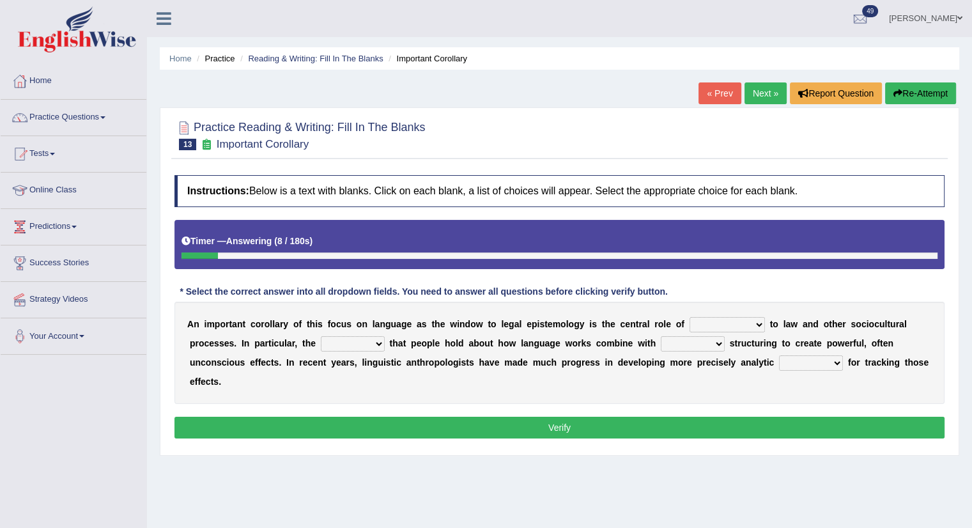
click at [722, 320] on select "discourse epoch dialect acquaintance" at bounding box center [727, 324] width 75 height 15
select select "acquaintance"
click at [690, 317] on select "discourse epoch dialect acquaintance" at bounding box center [727, 324] width 75 height 15
click at [346, 346] on select "deviation besmirch consent ideas" at bounding box center [353, 343] width 64 height 15
select select "ideas"
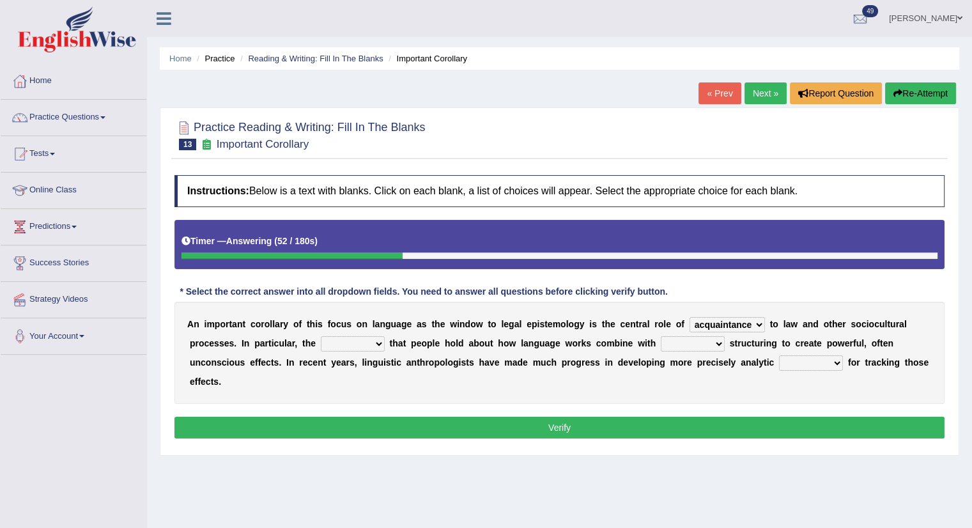
click at [321, 336] on select "deviation besmirch consent ideas" at bounding box center [353, 343] width 64 height 15
click at [689, 339] on select "mandatory linguistic legitimate customary" at bounding box center [693, 343] width 64 height 15
select select "legitimate"
click at [661, 336] on select "mandatory linguistic legitimate customary" at bounding box center [693, 343] width 64 height 15
click at [806, 366] on select "tools appetite albums stroke" at bounding box center [811, 362] width 64 height 15
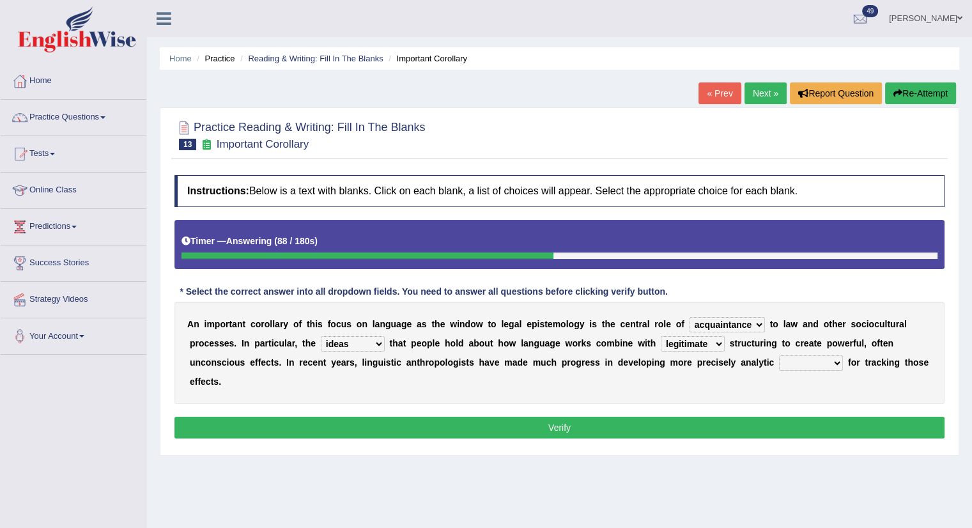
select select "tools"
click at [779, 355] on select "tools appetite albums stroke" at bounding box center [811, 362] width 64 height 15
click at [405, 428] on button "Verify" at bounding box center [559, 428] width 770 height 22
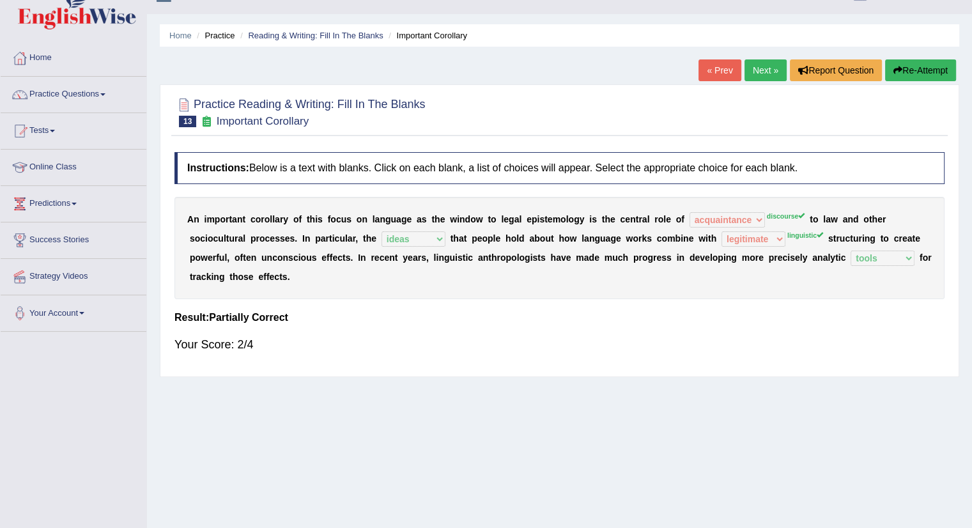
scroll to position [23, 0]
click at [759, 63] on link "Next »" at bounding box center [766, 70] width 42 height 22
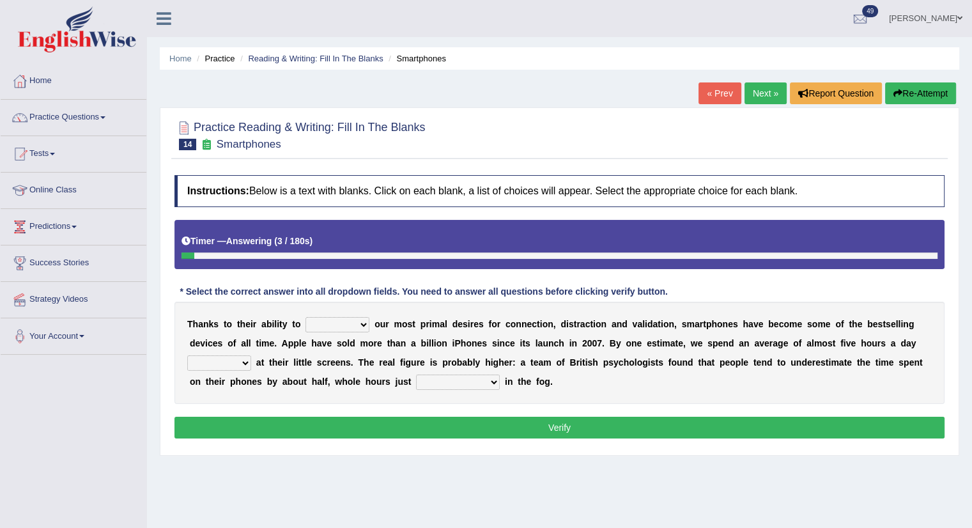
click at [327, 324] on select "hijack describe sharpen conserve" at bounding box center [338, 324] width 64 height 15
select select "describe"
click at [306, 317] on select "hijack describe sharpen conserve" at bounding box center [338, 324] width 64 height 15
click at [233, 366] on select "watching waggling snoring staring" at bounding box center [219, 362] width 64 height 15
select select "watching"
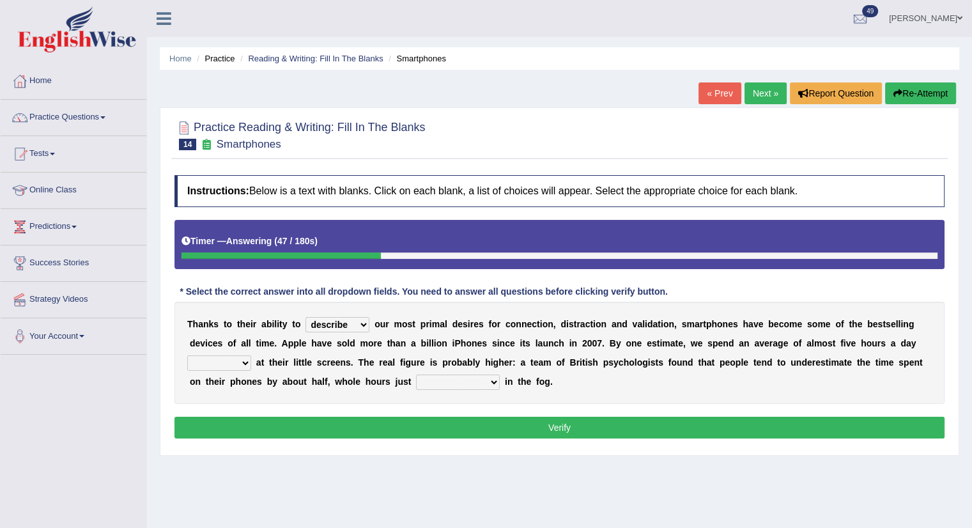
click at [187, 355] on select "watching waggling snoring staring" at bounding box center [219, 362] width 64 height 15
click at [442, 383] on select "has evaporated evaporating evaporate evaporates" at bounding box center [458, 382] width 84 height 15
select select "evaporating"
click at [416, 375] on select "has evaporated evaporating evaporate evaporates" at bounding box center [458, 382] width 84 height 15
click at [465, 428] on button "Verify" at bounding box center [559, 428] width 770 height 22
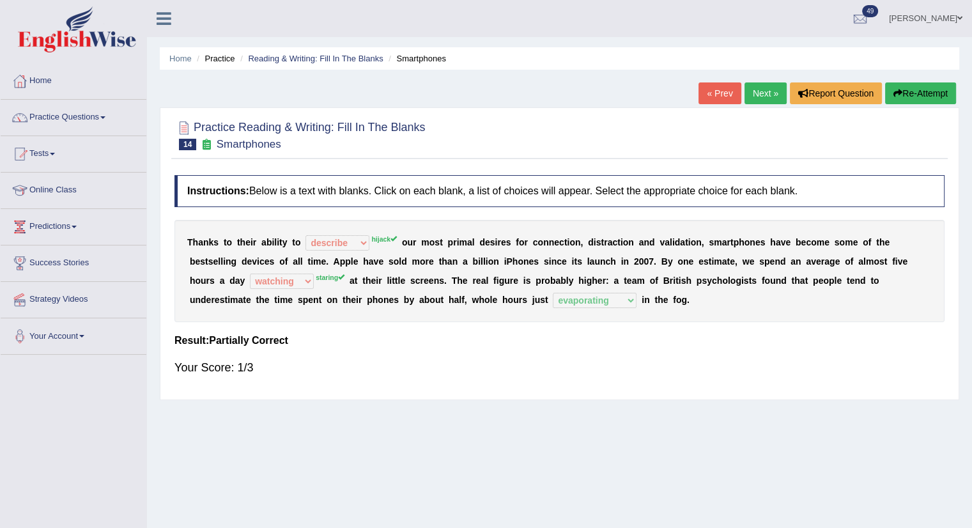
click at [749, 95] on link "Next »" at bounding box center [766, 93] width 42 height 22
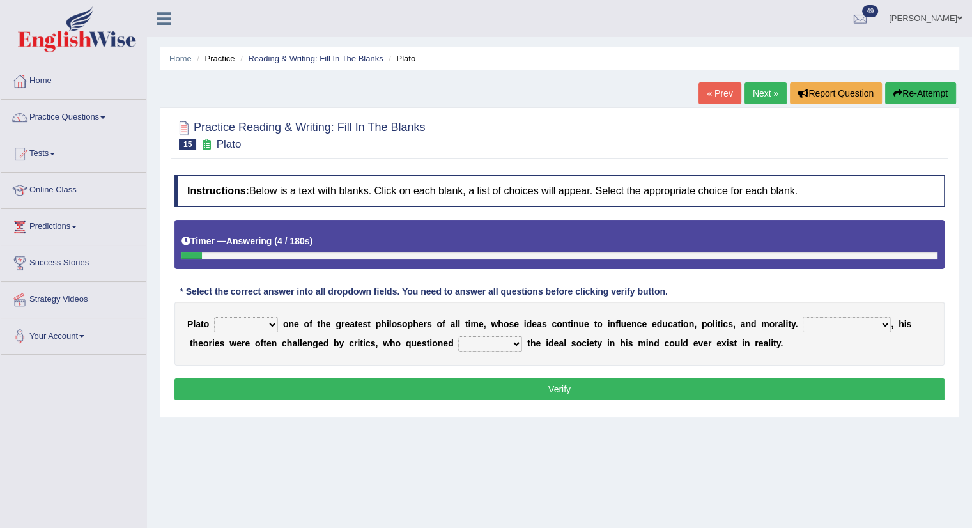
click at [235, 325] on select "keeps comes claims remains" at bounding box center [246, 324] width 64 height 15
select select "remains"
click at [214, 317] on select "keeps comes claims remains" at bounding box center [246, 324] width 64 height 15
click at [824, 327] on select "Notwithstanding So However Whatever" at bounding box center [847, 324] width 88 height 15
select select "However"
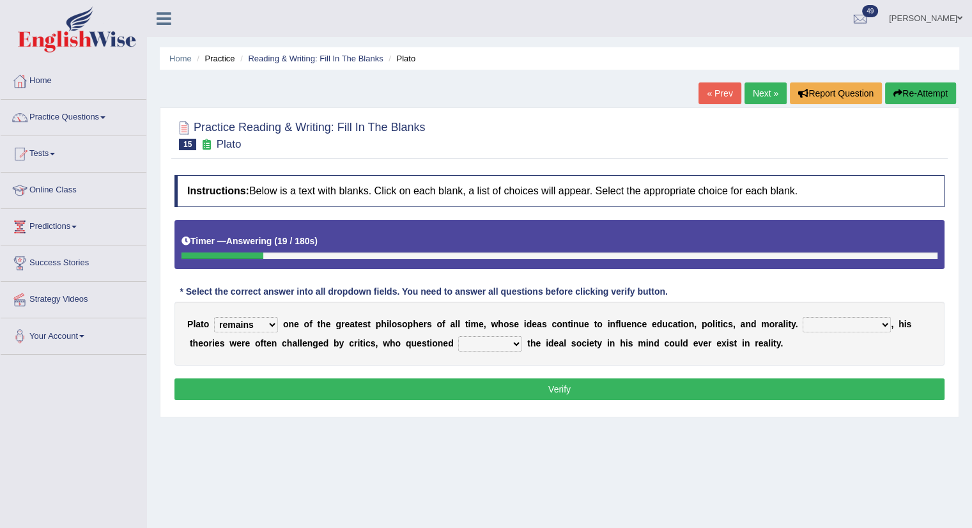
click at [803, 317] on select "Notwithstanding So However Whatever" at bounding box center [847, 324] width 88 height 15
click at [501, 342] on select "which what that whether" at bounding box center [490, 343] width 64 height 15
select select "whether"
click at [458, 336] on select "which what that whether" at bounding box center [490, 343] width 64 height 15
click at [414, 393] on button "Verify" at bounding box center [559, 389] width 770 height 22
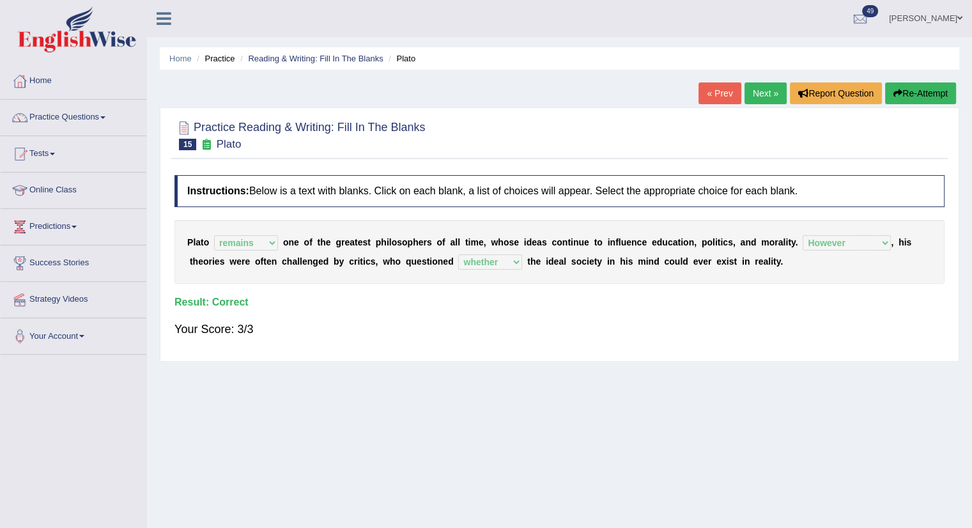
click at [752, 93] on link "Next »" at bounding box center [766, 93] width 42 height 22
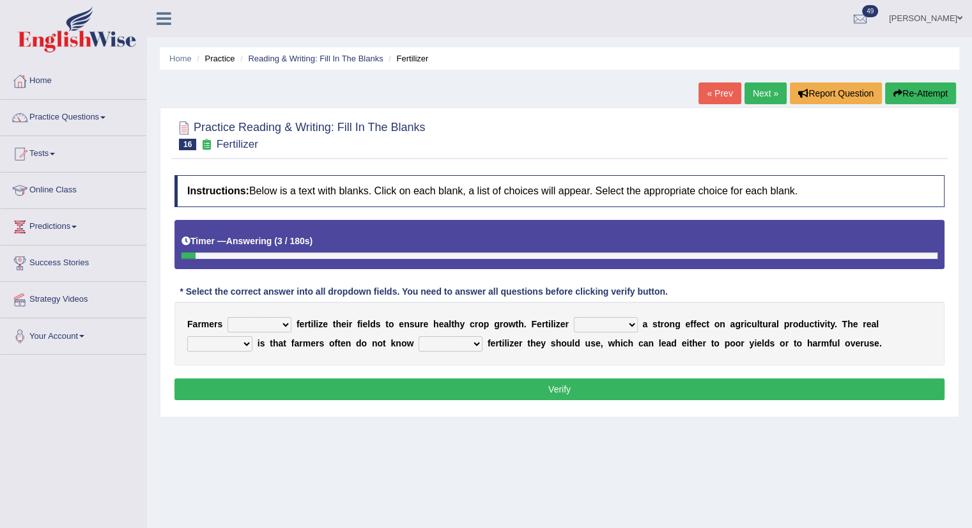
click at [255, 330] on select "must should need can" at bounding box center [260, 324] width 64 height 15
select select "should"
click at [228, 317] on select "must should need can" at bounding box center [260, 324] width 64 height 15
click at [254, 320] on select "must should need can" at bounding box center [260, 324] width 64 height 15
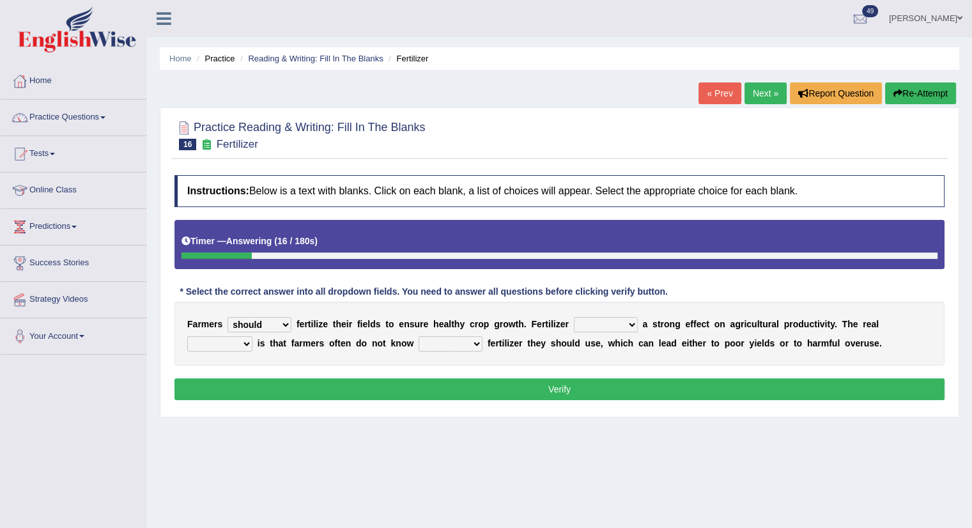
click at [607, 325] on select "has had have having" at bounding box center [606, 324] width 64 height 15
select select "has"
click at [574, 317] on select "has had have having" at bounding box center [606, 324] width 64 height 15
click at [215, 336] on select "problem question conclusion answer" at bounding box center [219, 343] width 65 height 15
select select "problem"
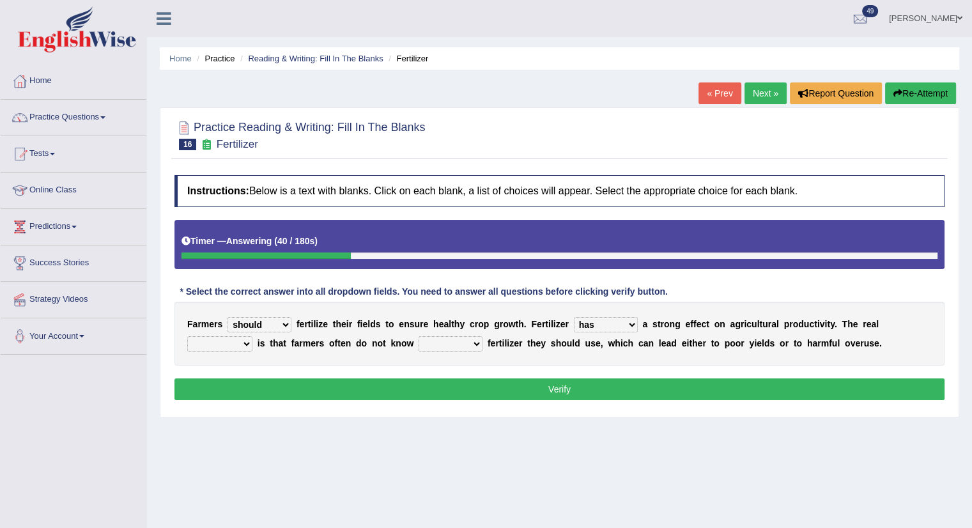
click at [187, 336] on select "problem question conclusion answer" at bounding box center [219, 343] width 65 height 15
click at [450, 338] on select "how much how many however so much" at bounding box center [451, 343] width 64 height 15
select select "how much"
click at [419, 336] on select "how much how many however so much" at bounding box center [451, 343] width 64 height 15
click at [461, 383] on button "Verify" at bounding box center [559, 389] width 770 height 22
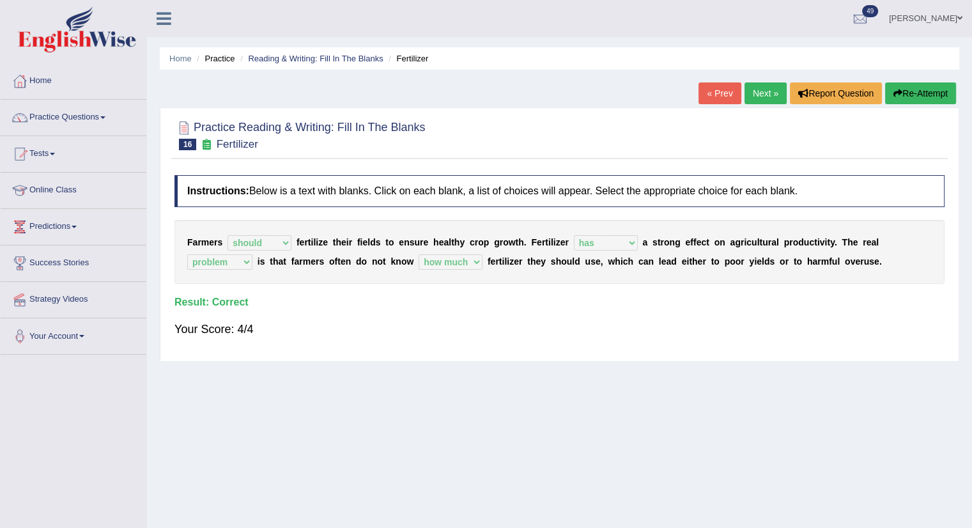
click at [758, 93] on link "Next »" at bounding box center [766, 93] width 42 height 22
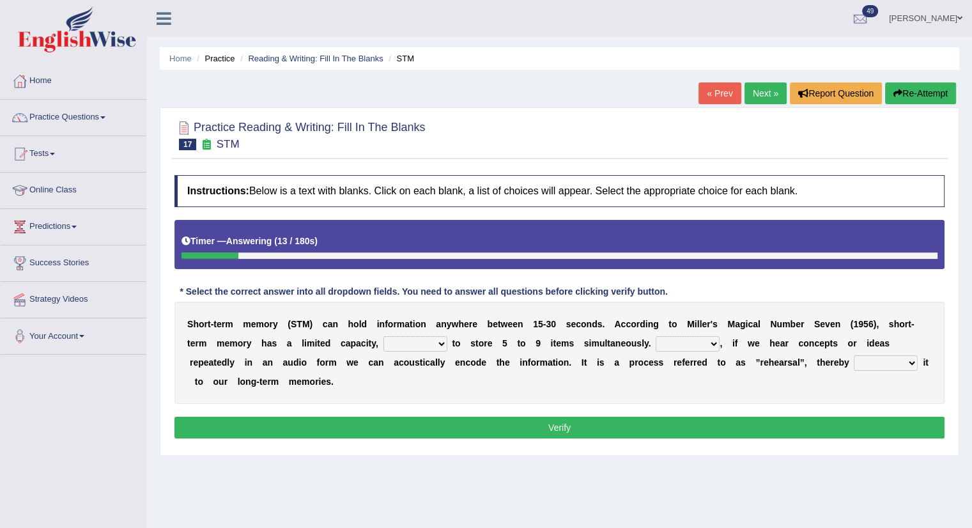
click at [422, 343] on select "being able is able be able unable" at bounding box center [415, 343] width 64 height 15
select select "being able"
click at [383, 336] on select "being able is able be able unable" at bounding box center [415, 343] width 64 height 15
click at [686, 343] on select "However So Moreover Therefore" at bounding box center [688, 343] width 64 height 15
select select "However"
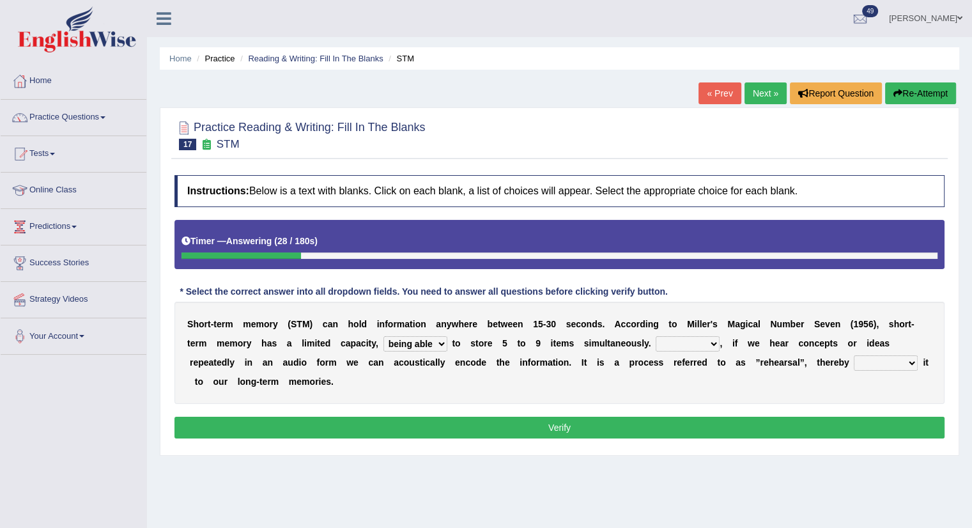
click at [656, 336] on select "However So Moreover Therefore" at bounding box center [688, 343] width 64 height 15
click at [877, 366] on select "commit commits commiting commited" at bounding box center [886, 362] width 64 height 15
select select "commiting"
click at [854, 355] on select "commit commits commiting commited" at bounding box center [886, 362] width 64 height 15
click at [448, 422] on button "Verify" at bounding box center [559, 428] width 770 height 22
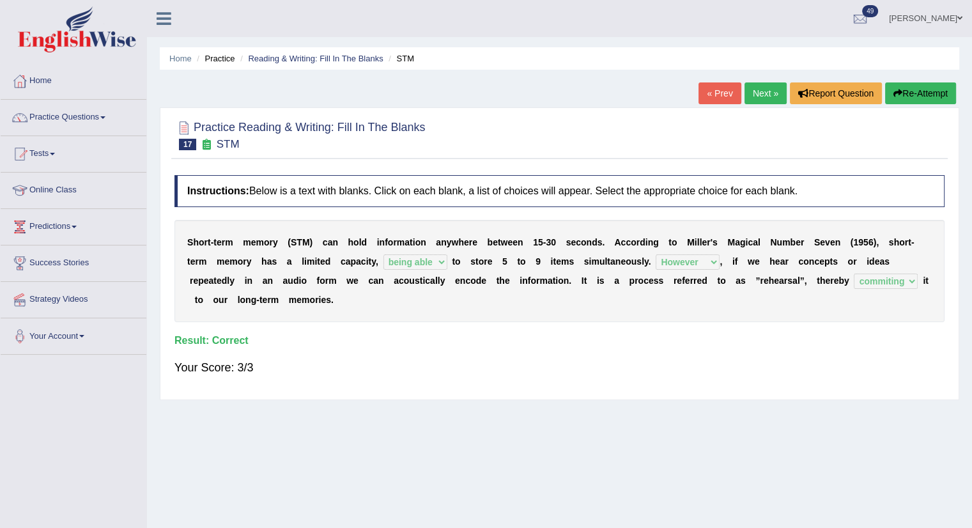
click at [759, 85] on link "Next »" at bounding box center [766, 93] width 42 height 22
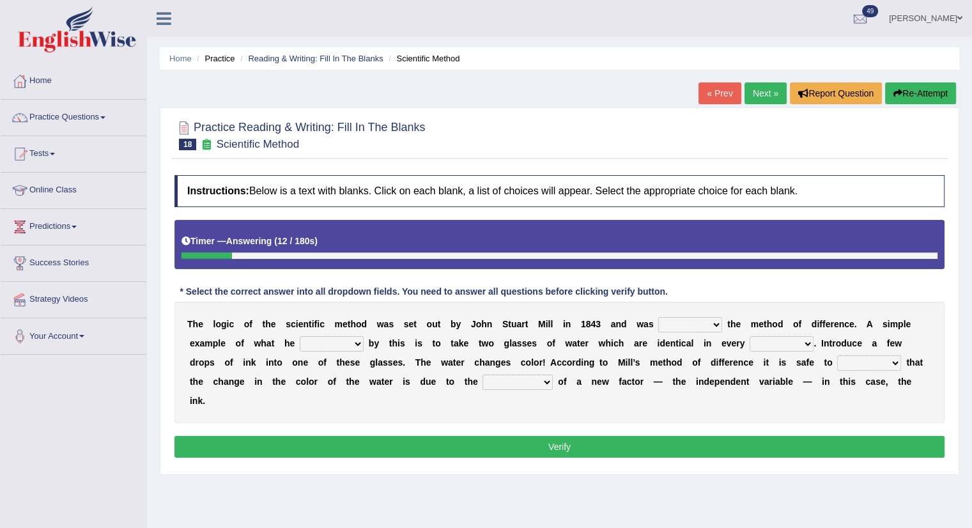
click at [692, 328] on select "pointed claimed demanded named" at bounding box center [690, 324] width 64 height 15
select select "claimed"
click at [658, 317] on select "pointed claimed demanded named" at bounding box center [690, 324] width 64 height 15
click at [332, 348] on select "capped charged found meant" at bounding box center [332, 343] width 64 height 15
select select "found"
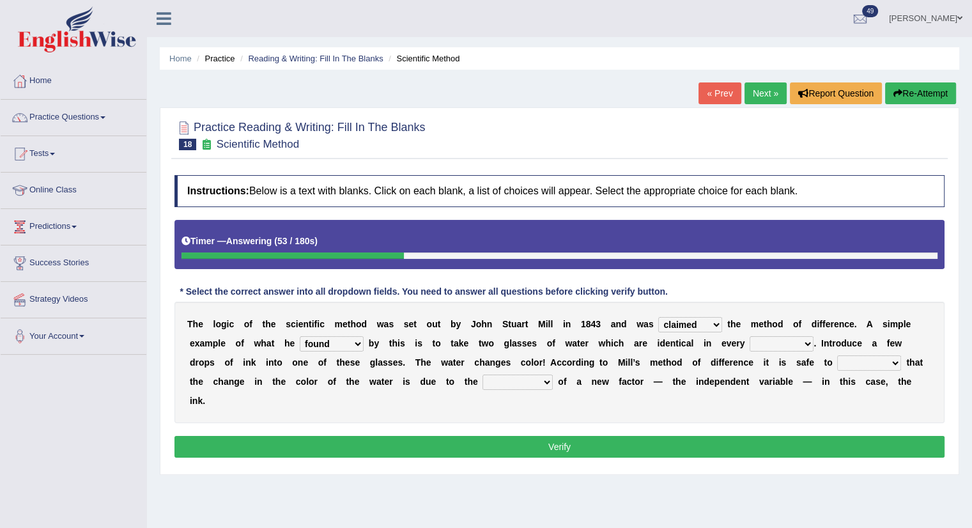
click at [300, 336] on select "capped charged found meant" at bounding box center [332, 343] width 64 height 15
click at [764, 338] on select "thought identity measure respect" at bounding box center [782, 343] width 64 height 15
select select "measure"
click at [750, 336] on select "thought identity measure respect" at bounding box center [782, 343] width 64 height 15
click at [859, 365] on select "assume discuss prefer acclaim" at bounding box center [869, 362] width 64 height 15
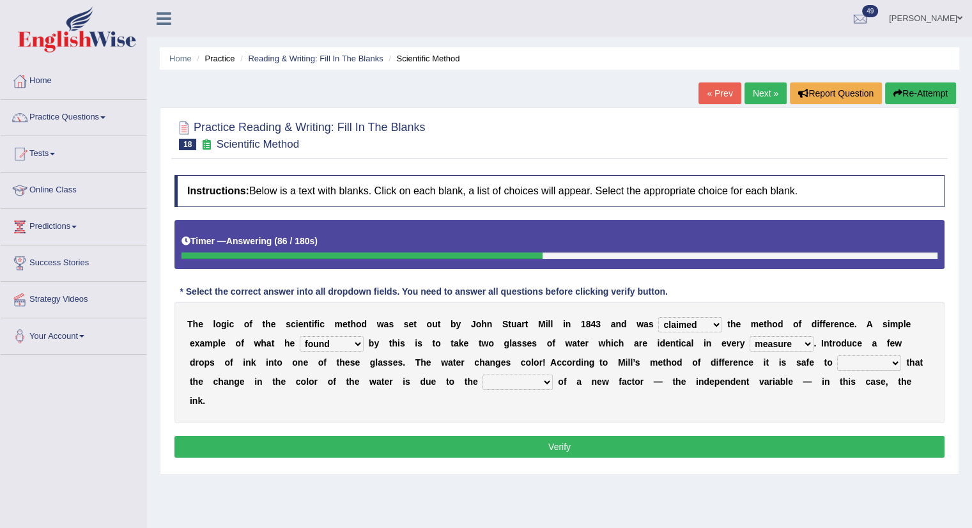
select select "assume"
click at [837, 355] on select "assume discuss prefer acclaim" at bounding box center [869, 362] width 64 height 15
click at [516, 383] on select "introduction magnitude preparation purification" at bounding box center [518, 382] width 70 height 15
select select "magnitude"
click at [483, 375] on select "introduction magnitude preparation purification" at bounding box center [518, 382] width 70 height 15
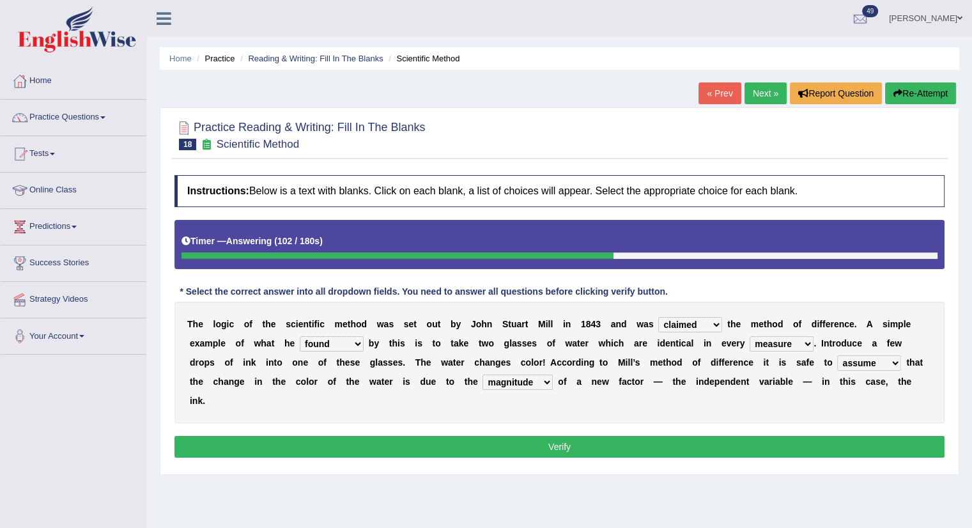
click at [478, 443] on button "Verify" at bounding box center [559, 447] width 770 height 22
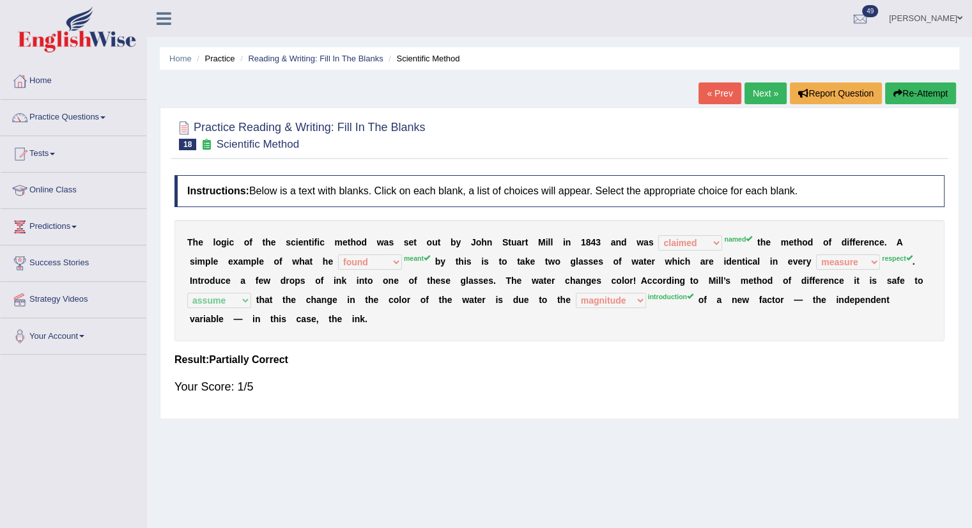
click at [754, 102] on link "Next »" at bounding box center [766, 93] width 42 height 22
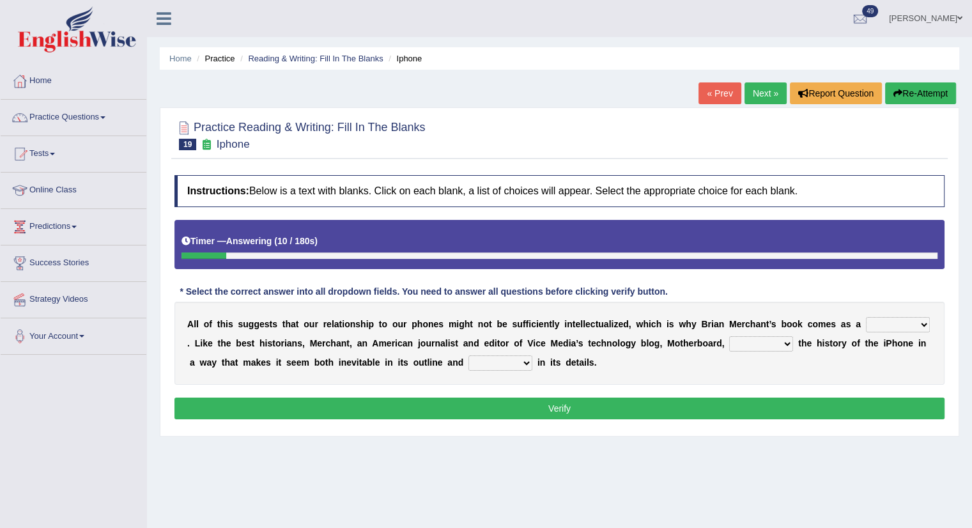
click at [897, 334] on div "A l l o f t h i s s u g g e s t s t h a t o u r r e l a t i o n s h i p t o o u…" at bounding box center [559, 343] width 770 height 83
click at [899, 325] on select "privilege relief demotion flash" at bounding box center [898, 324] width 64 height 15
select select "privilege"
click at [866, 317] on select "privilege relief demotion flash" at bounding box center [898, 324] width 64 height 15
click at [738, 342] on select "enriches unpacks detours contorts" at bounding box center [761, 343] width 64 height 15
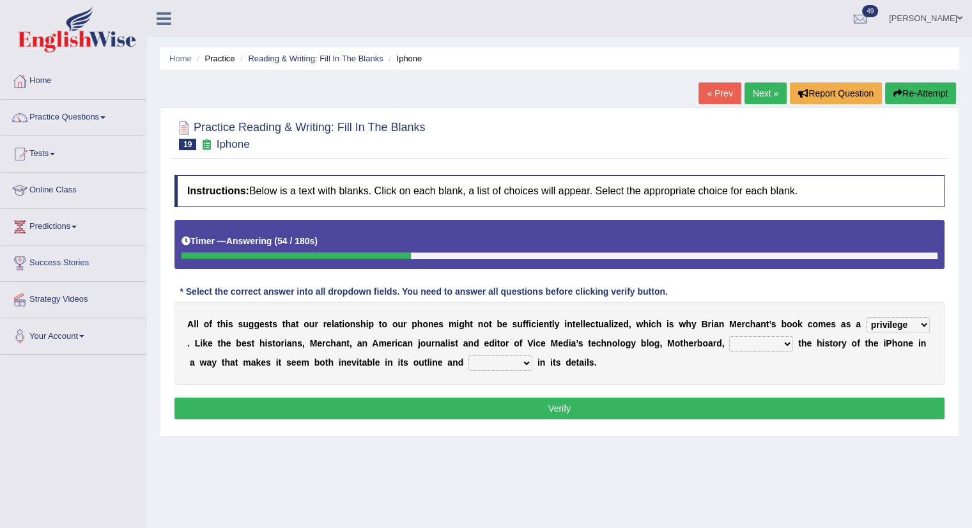
select select "unpacks"
click at [729, 336] on select "enriches unpacks detours contorts" at bounding box center [761, 343] width 64 height 15
click at [491, 364] on select "surprises surprised surprising surprise" at bounding box center [500, 362] width 64 height 15
select select "surprise"
click at [468, 355] on select "surprises surprised surprising surprise" at bounding box center [500, 362] width 64 height 15
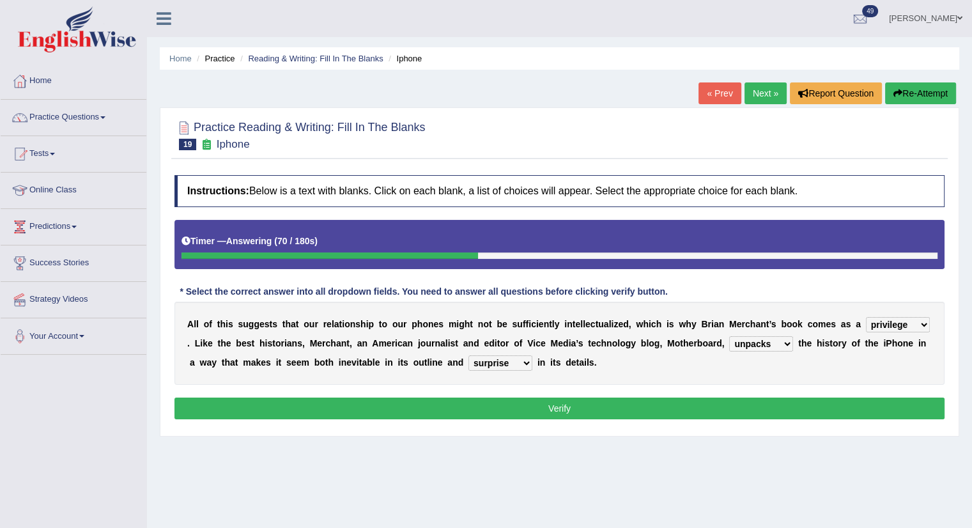
click at [412, 398] on button "Verify" at bounding box center [559, 409] width 770 height 22
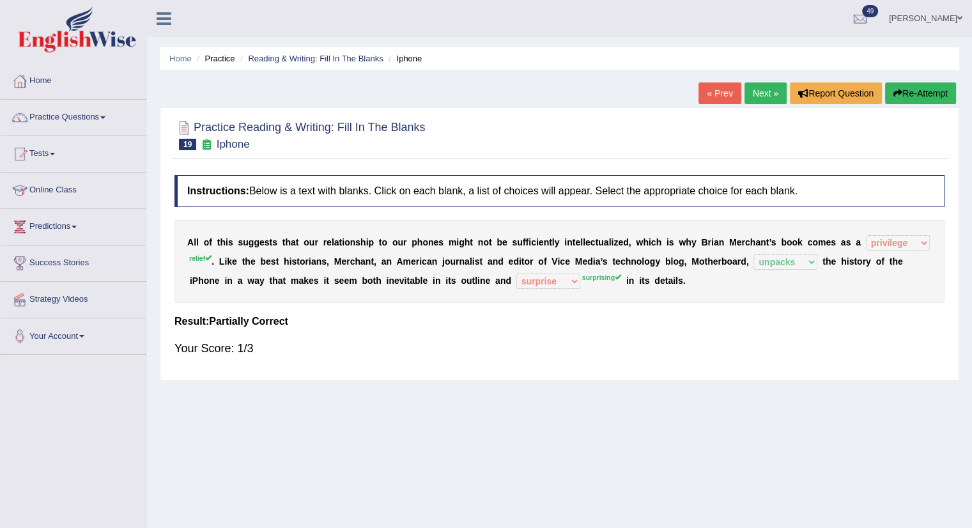
click at [192, 255] on sup "relief" at bounding box center [200, 258] width 22 height 8
click at [754, 95] on link "Next »" at bounding box center [766, 93] width 42 height 22
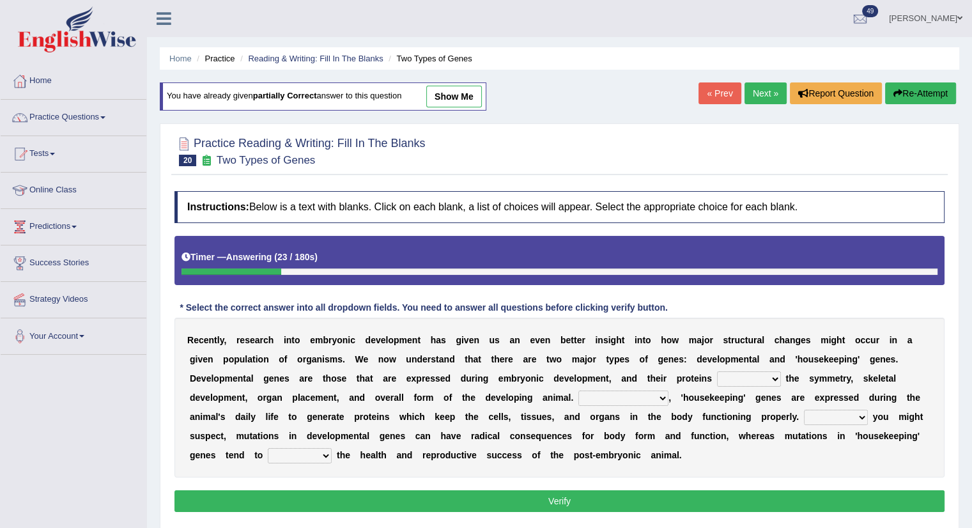
click at [741, 379] on select "push control hold elevate" at bounding box center [749, 378] width 64 height 15
select select "hold"
click at [717, 371] on select "push control hold elevate" at bounding box center [749, 378] width 64 height 15
click at [600, 399] on select "Correspondingly Inclusively Conversely In contrast" at bounding box center [623, 398] width 90 height 15
select select "In contrast"
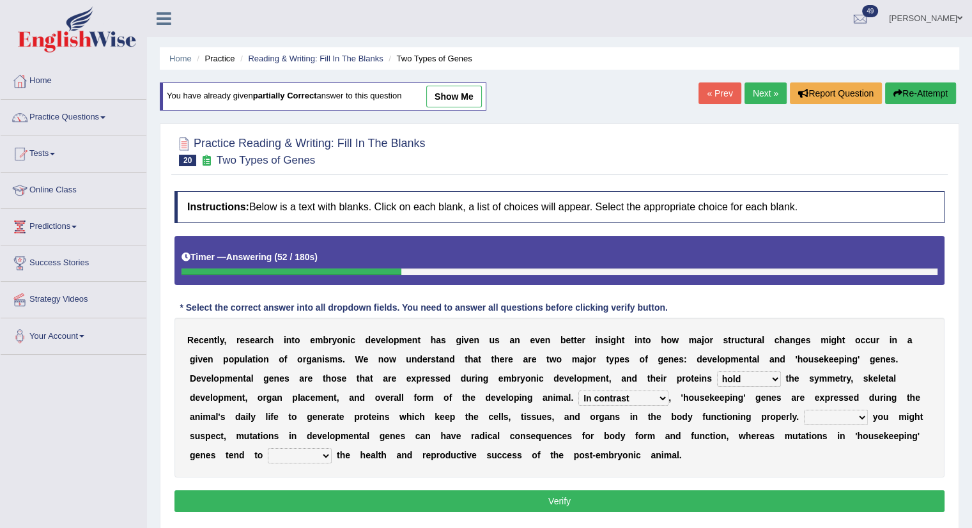
click at [578, 391] on select "Correspondingly Inclusively Conversely In contrast" at bounding box center [623, 398] width 90 height 15
click at [835, 417] on select "For As With Within" at bounding box center [836, 417] width 64 height 15
select select "As"
click at [804, 410] on select "For As With Within" at bounding box center [836, 417] width 64 height 15
click at [304, 449] on select "affect effect interrupt defect" at bounding box center [300, 455] width 64 height 15
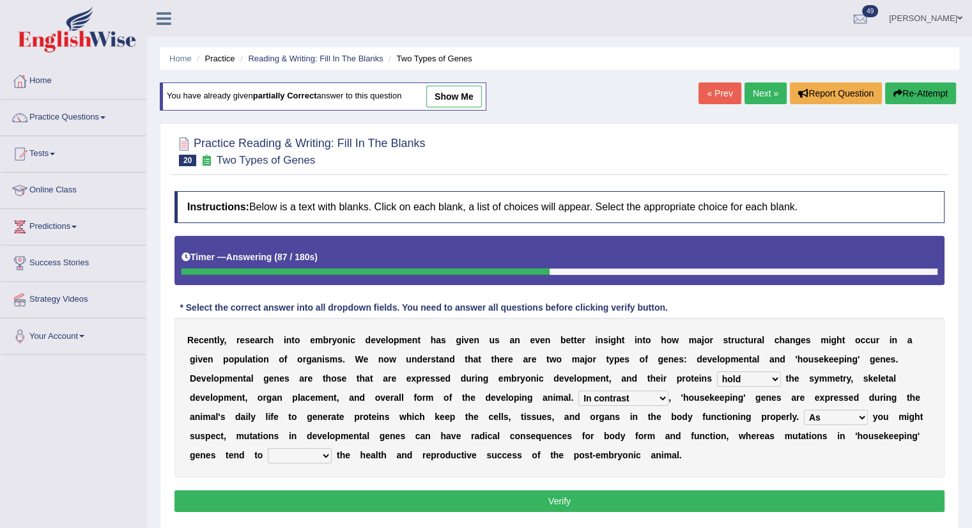
select select "affect"
click at [268, 448] on select "affect effect interrupt defect" at bounding box center [300, 455] width 64 height 15
click at [499, 490] on button "Verify" at bounding box center [559, 501] width 770 height 22
